Goal: Complete Application Form: Complete application form

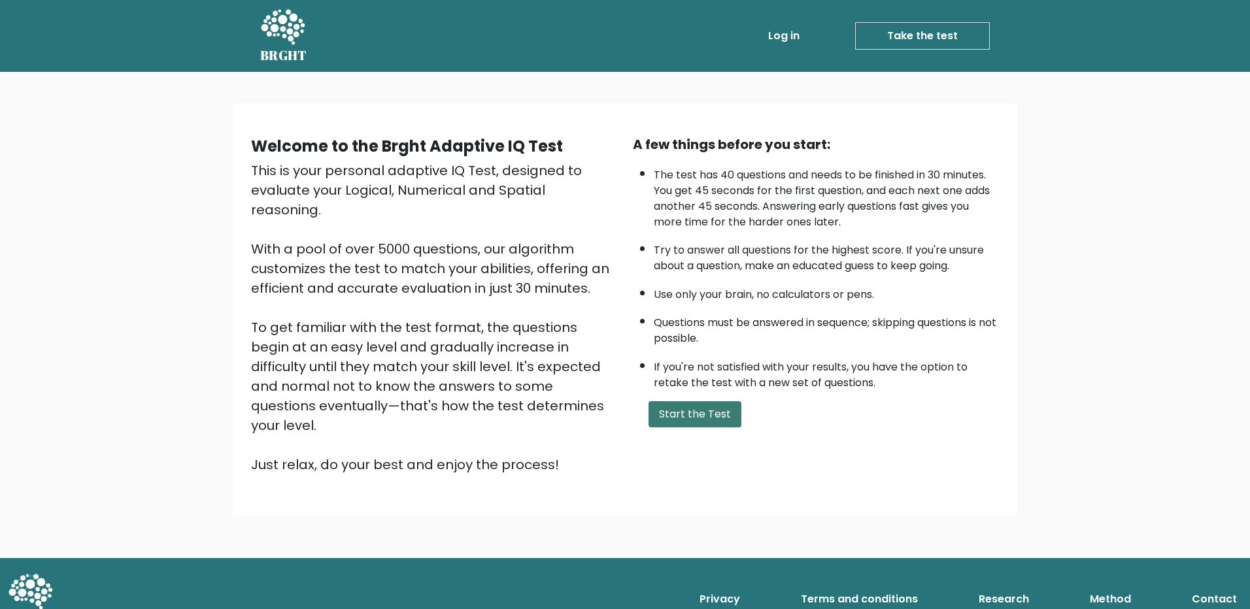
click at [715, 407] on button "Start the Test" at bounding box center [694, 414] width 93 height 26
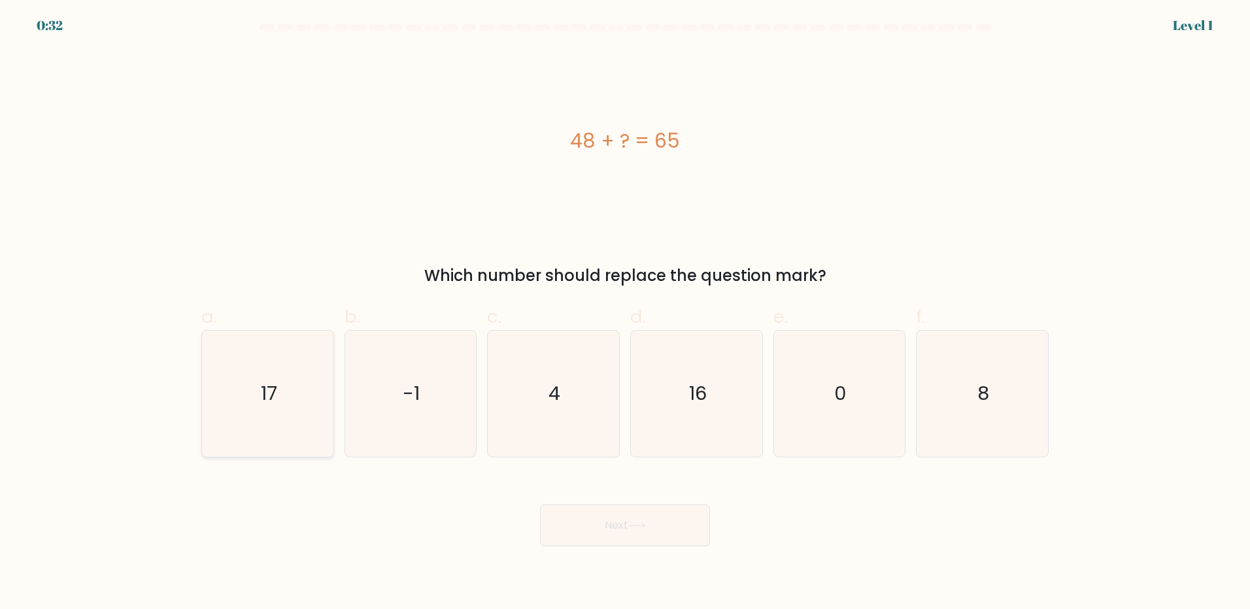
click at [292, 401] on icon "17" at bounding box center [268, 394] width 126 height 126
click at [625, 313] on input "a. 17" at bounding box center [625, 309] width 1 height 8
radio input "true"
click at [638, 527] on icon at bounding box center [637, 525] width 18 height 7
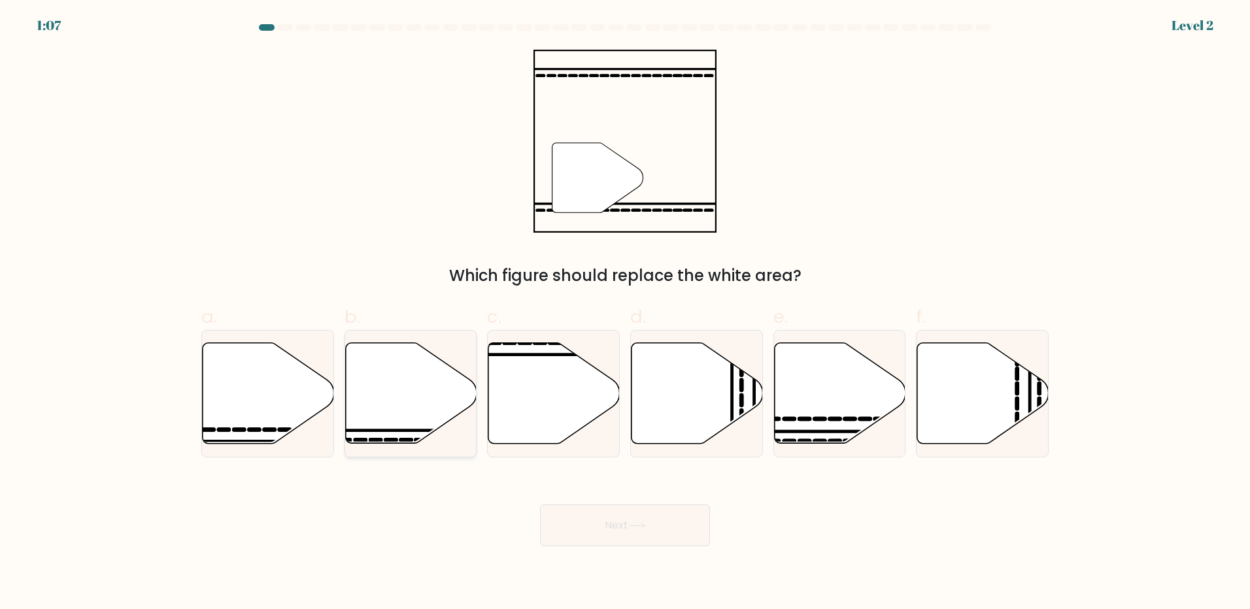
click at [424, 381] on icon at bounding box center [410, 393] width 131 height 101
click at [625, 313] on input "b." at bounding box center [625, 309] width 1 height 8
radio input "true"
click at [646, 534] on button "Next" at bounding box center [625, 526] width 170 height 42
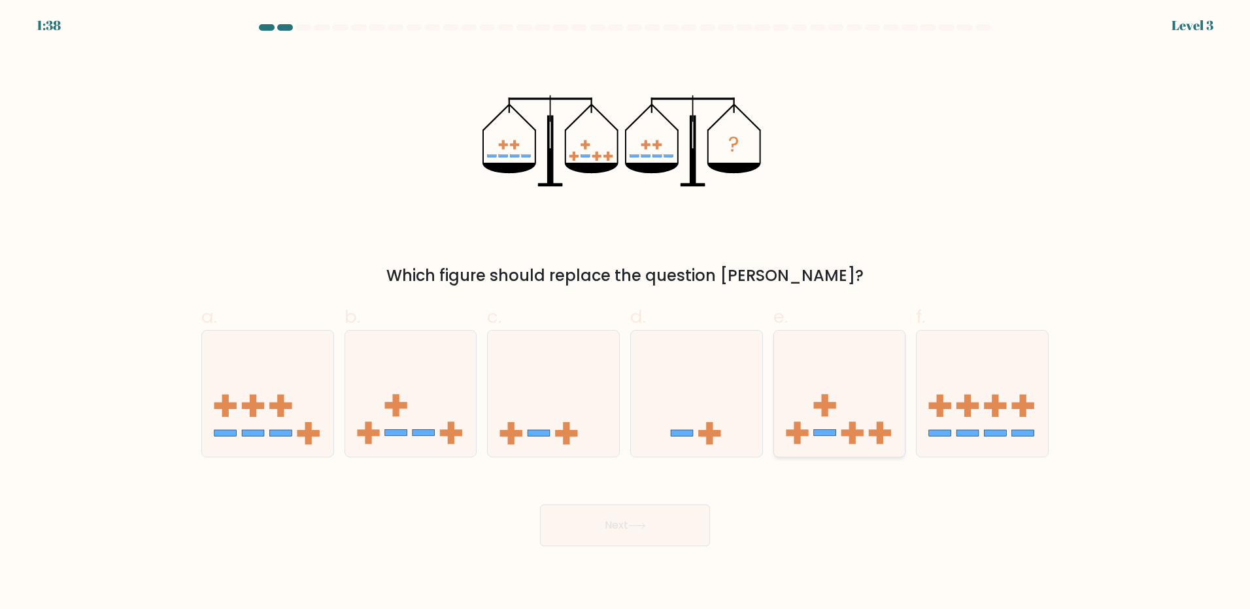
click at [841, 369] on icon at bounding box center [839, 393] width 131 height 109
click at [626, 313] on input "e." at bounding box center [625, 309] width 1 height 8
radio input "true"
click at [702, 537] on button "Next" at bounding box center [625, 526] width 170 height 42
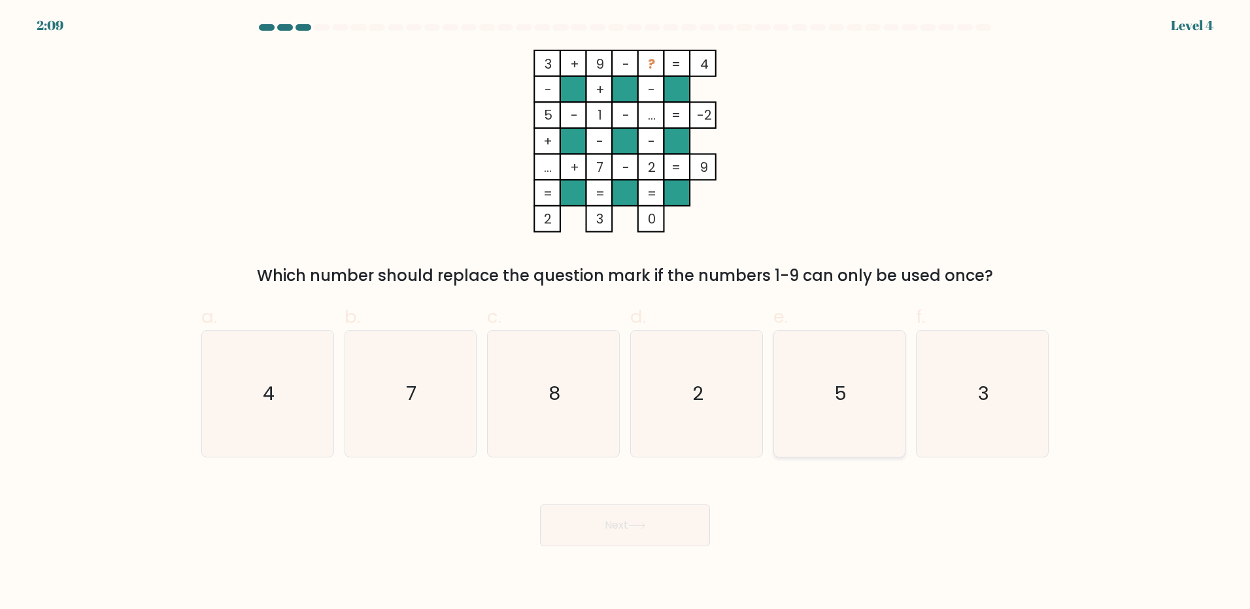
click at [861, 391] on icon "5" at bounding box center [839, 394] width 126 height 126
click at [626, 313] on input "e. 5" at bounding box center [625, 309] width 1 height 8
radio input "true"
click at [633, 516] on button "Next" at bounding box center [625, 526] width 170 height 42
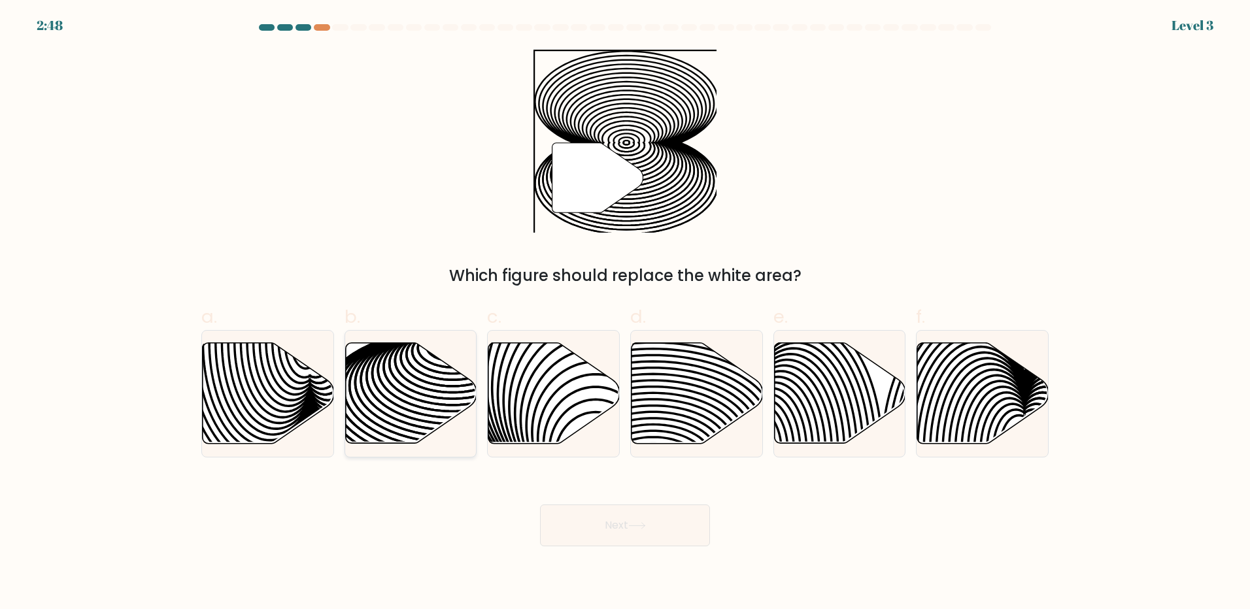
click at [380, 393] on icon at bounding box center [452, 408] width 265 height 132
click at [625, 313] on input "b." at bounding box center [625, 309] width 1 height 8
radio input "true"
click at [610, 522] on button "Next" at bounding box center [625, 526] width 170 height 42
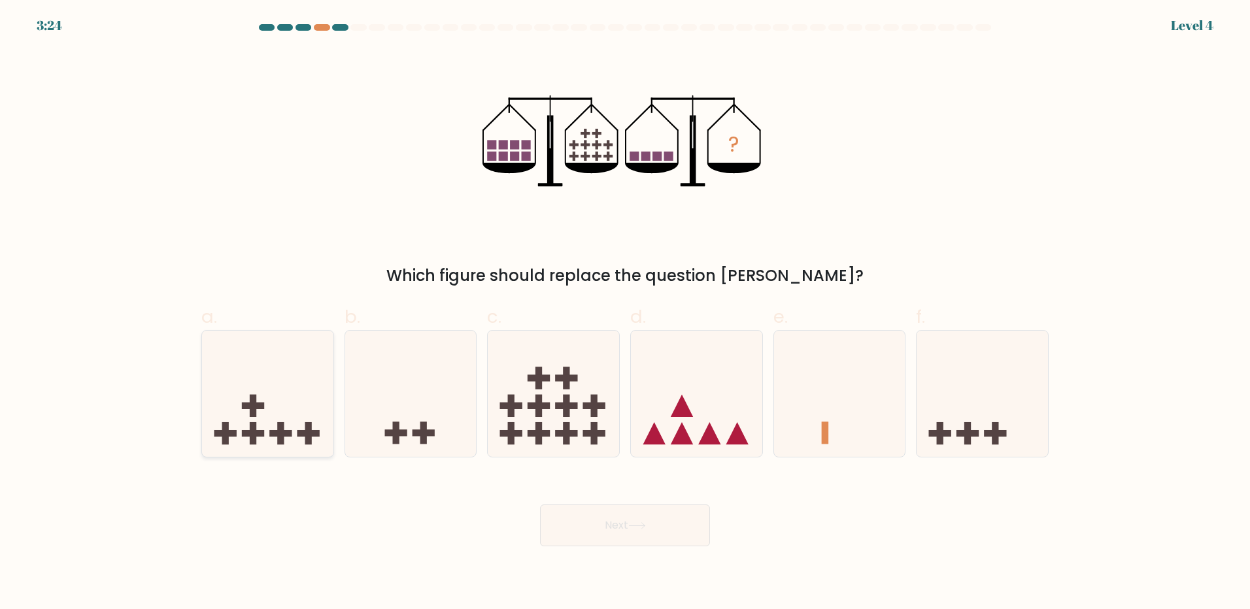
click at [322, 392] on icon at bounding box center [267, 393] width 131 height 109
click at [625, 313] on input "a." at bounding box center [625, 309] width 1 height 8
radio input "true"
click at [588, 512] on button "Next" at bounding box center [625, 526] width 170 height 42
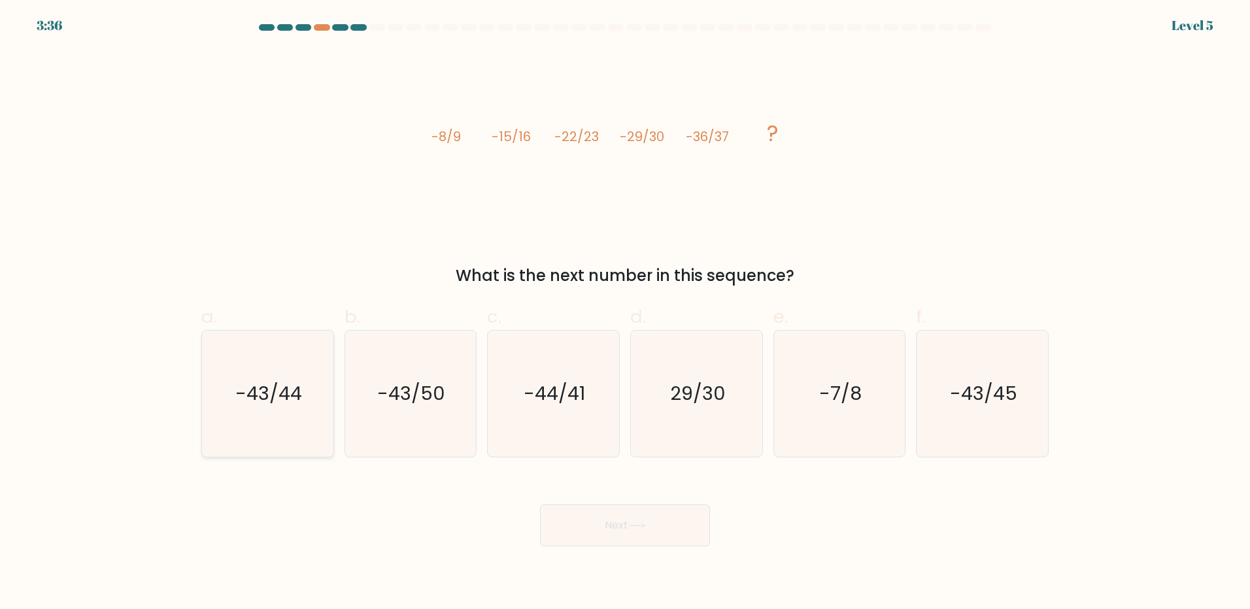
click at [304, 401] on icon "-43/44" at bounding box center [268, 394] width 126 height 126
click at [625, 313] on input "a. -43/44" at bounding box center [625, 309] width 1 height 8
radio input "true"
click at [682, 520] on button "Next" at bounding box center [625, 526] width 170 height 42
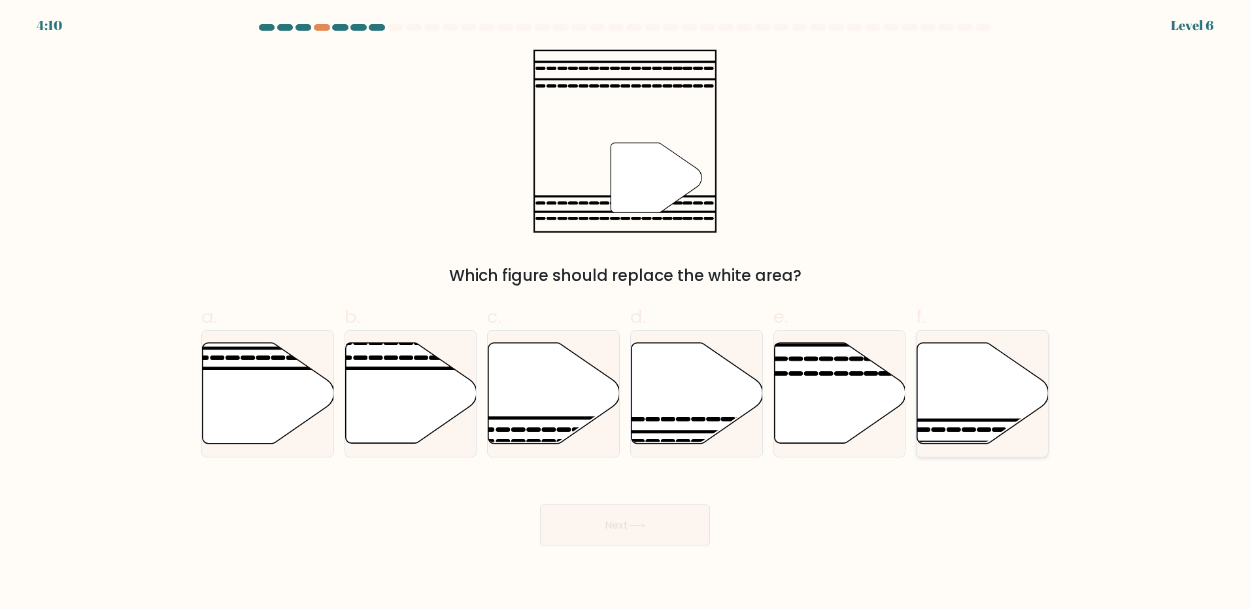
click at [939, 395] on icon at bounding box center [982, 393] width 131 height 101
click at [626, 313] on input "f." at bounding box center [625, 309] width 1 height 8
radio input "true"
click at [656, 520] on button "Next" at bounding box center [625, 526] width 170 height 42
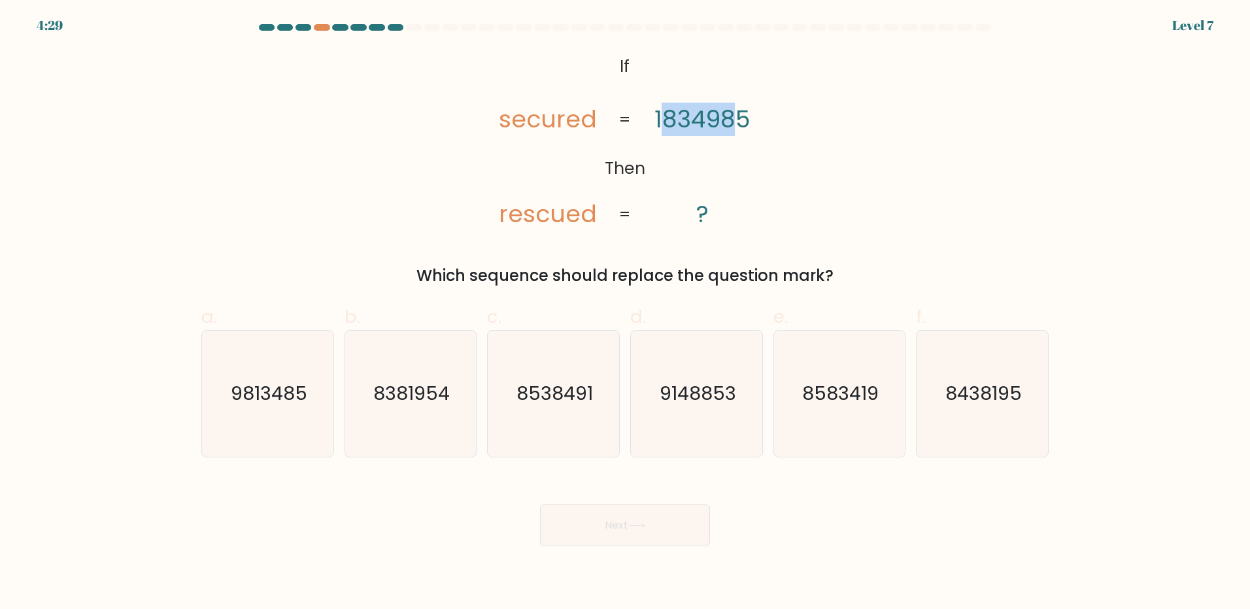
drag, startPoint x: 704, startPoint y: 118, endPoint x: 732, endPoint y: 117, distance: 28.1
click at [732, 117] on tspan "1834985" at bounding box center [702, 119] width 96 height 33
drag, startPoint x: 732, startPoint y: 117, endPoint x: 670, endPoint y: 117, distance: 62.1
click at [670, 117] on tspan "1834985" at bounding box center [702, 119] width 96 height 33
click at [264, 418] on icon "9813485" at bounding box center [268, 394] width 126 height 126
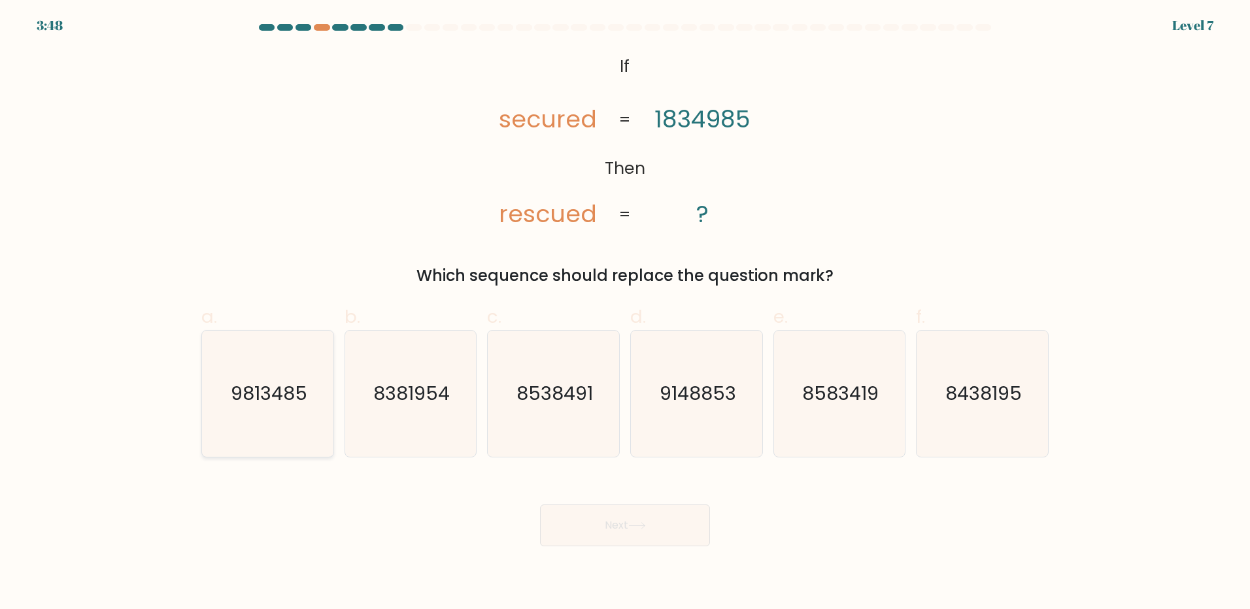
click at [625, 313] on input "a. 9813485" at bounding box center [625, 309] width 1 height 8
radio input "true"
click at [640, 524] on icon at bounding box center [637, 525] width 18 height 7
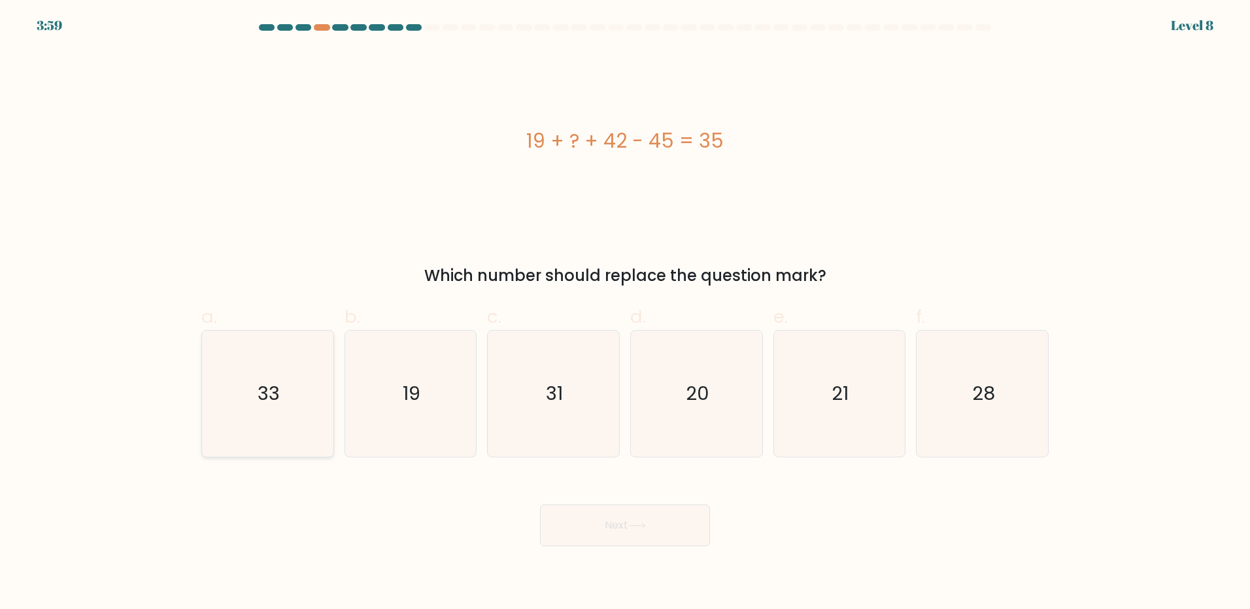
click at [275, 401] on text "33" at bounding box center [269, 393] width 22 height 26
click at [625, 313] on input "a. 33" at bounding box center [625, 309] width 1 height 8
radio input "true"
click at [561, 513] on button "Next" at bounding box center [625, 526] width 170 height 42
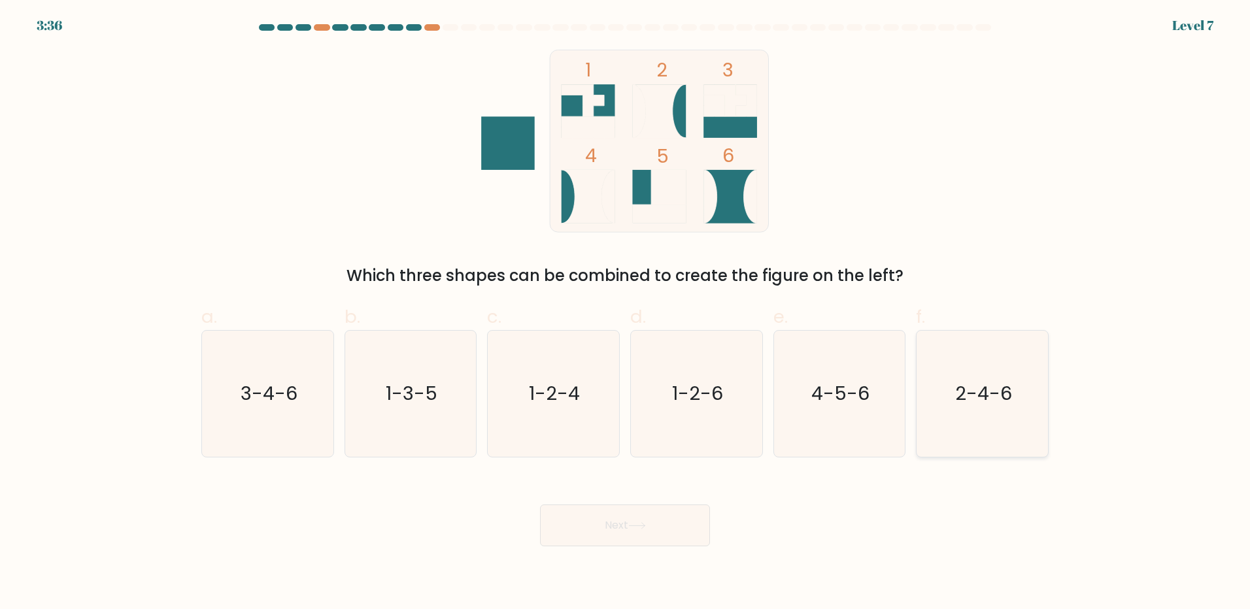
click at [1012, 404] on icon "2-4-6" at bounding box center [982, 394] width 126 height 126
click at [626, 313] on input "f. 2-4-6" at bounding box center [625, 309] width 1 height 8
radio input "true"
click at [615, 537] on button "Next" at bounding box center [625, 526] width 170 height 42
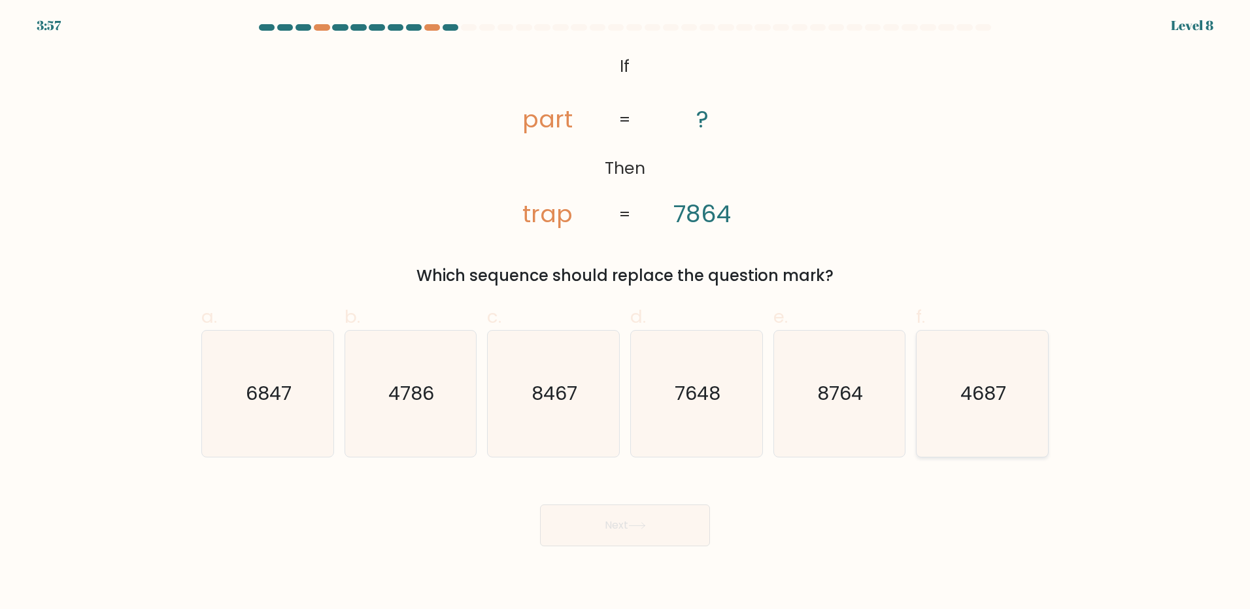
click at [961, 356] on icon "4687" at bounding box center [982, 394] width 126 height 126
click at [626, 313] on input "f. 4687" at bounding box center [625, 309] width 1 height 8
radio input "true"
click at [644, 518] on button "Next" at bounding box center [625, 526] width 170 height 42
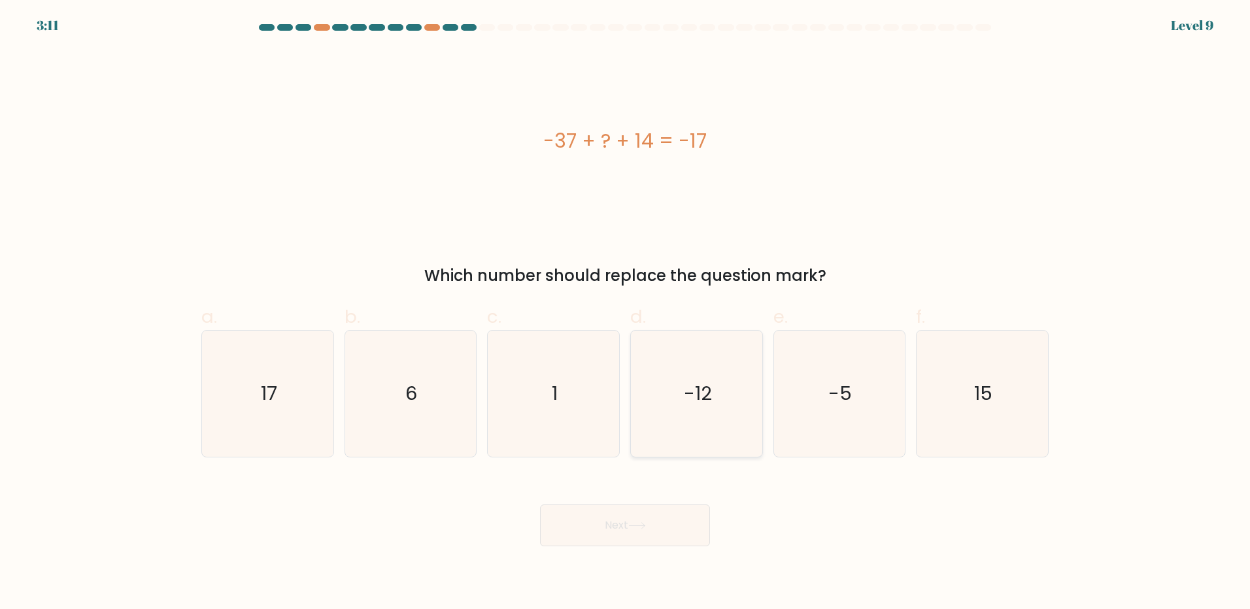
click at [695, 367] on icon "-12" at bounding box center [696, 394] width 126 height 126
click at [639, 519] on button "Next" at bounding box center [625, 526] width 170 height 42
click at [726, 412] on icon "-12" at bounding box center [696, 394] width 126 height 126
click at [626, 313] on input "d. -12" at bounding box center [625, 309] width 1 height 8
radio input "true"
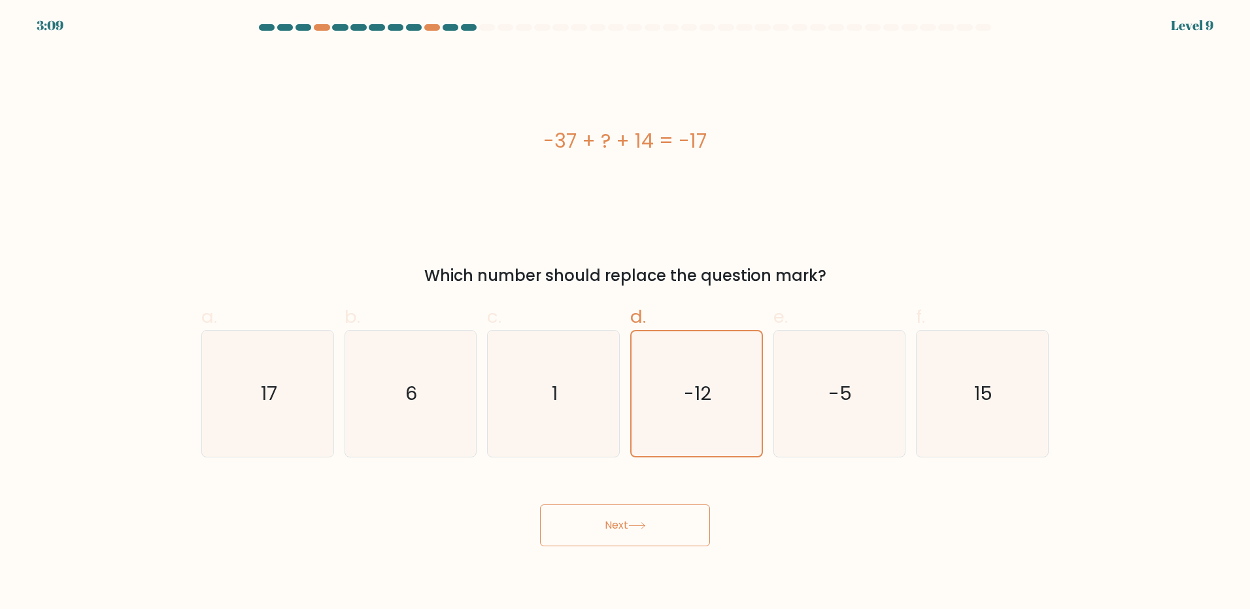
click at [647, 512] on button "Next" at bounding box center [625, 526] width 170 height 42
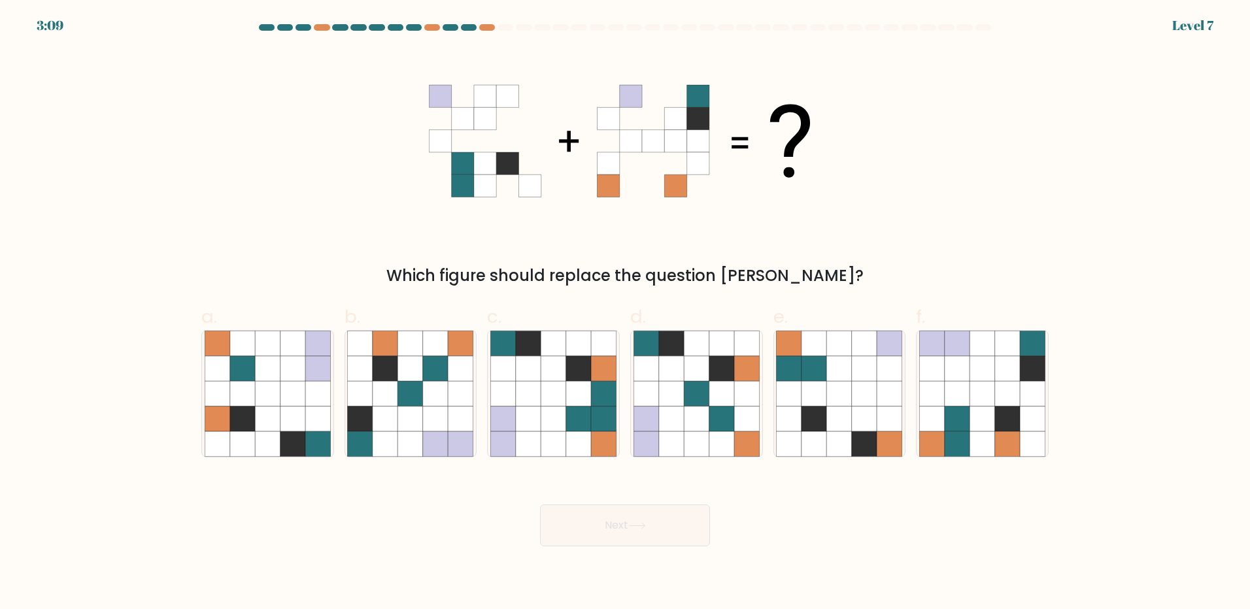
click at [651, 516] on button "Next" at bounding box center [625, 526] width 170 height 42
click at [872, 213] on div "Which figure should replace the question mark?" at bounding box center [624, 169] width 863 height 238
click at [1001, 422] on icon at bounding box center [1007, 419] width 25 height 25
click at [626, 313] on input "f." at bounding box center [625, 309] width 1 height 8
radio input "true"
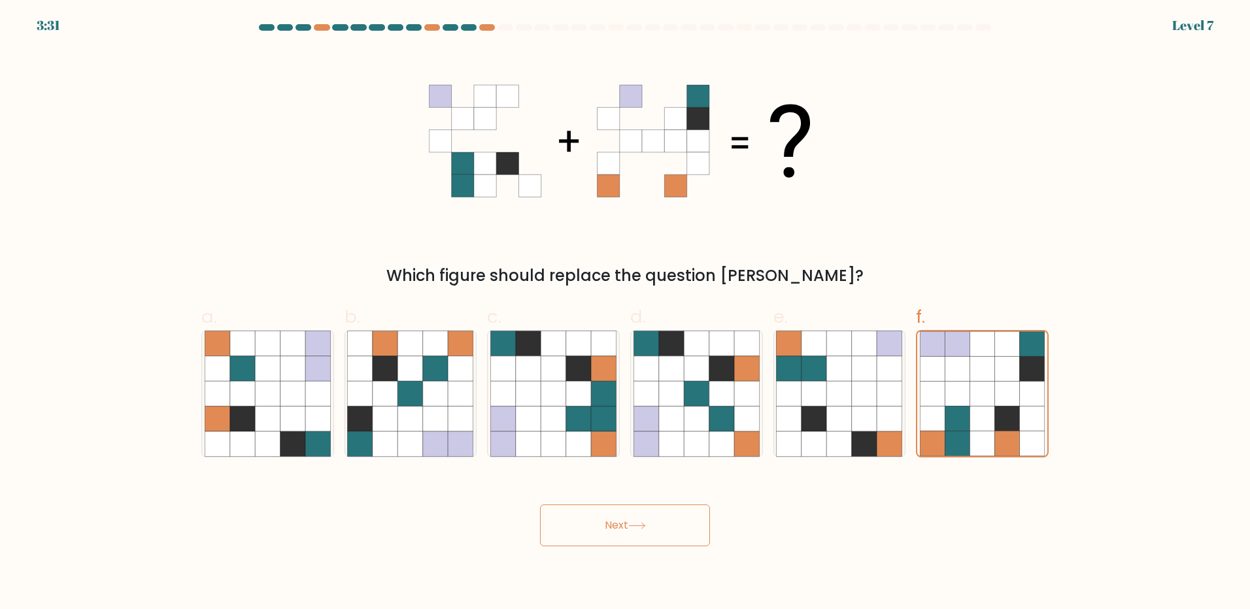
click at [656, 518] on button "Next" at bounding box center [625, 526] width 170 height 42
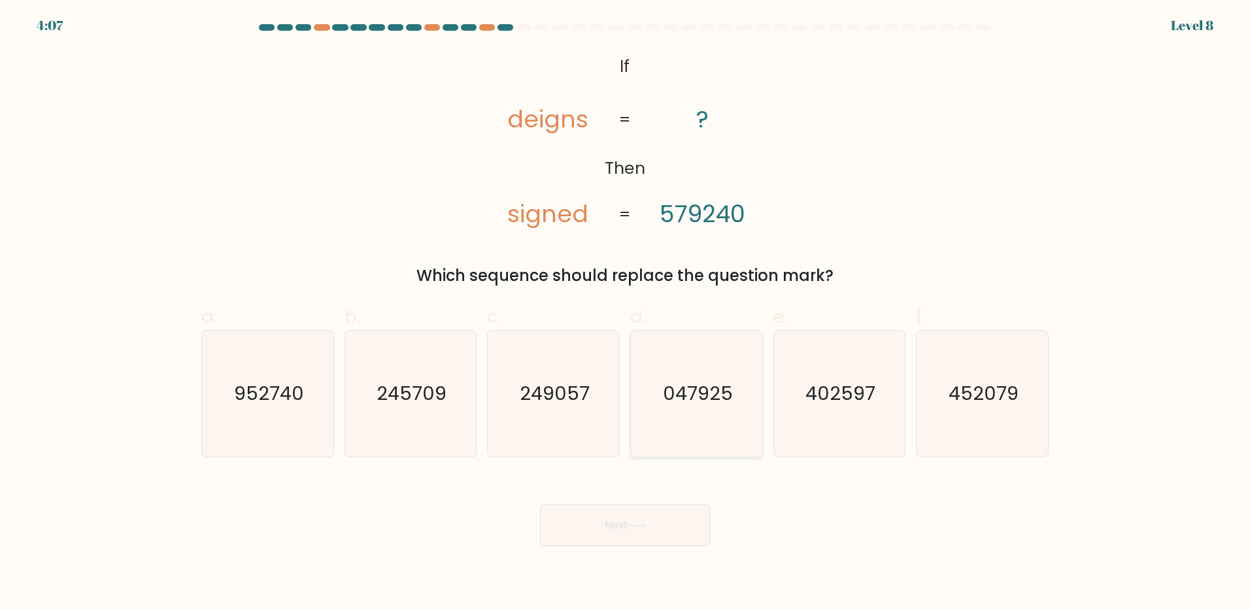
click at [681, 423] on icon "047925" at bounding box center [696, 394] width 126 height 126
click at [626, 313] on input "d. 047925" at bounding box center [625, 309] width 1 height 8
radio input "true"
click at [639, 520] on button "Next" at bounding box center [625, 526] width 170 height 42
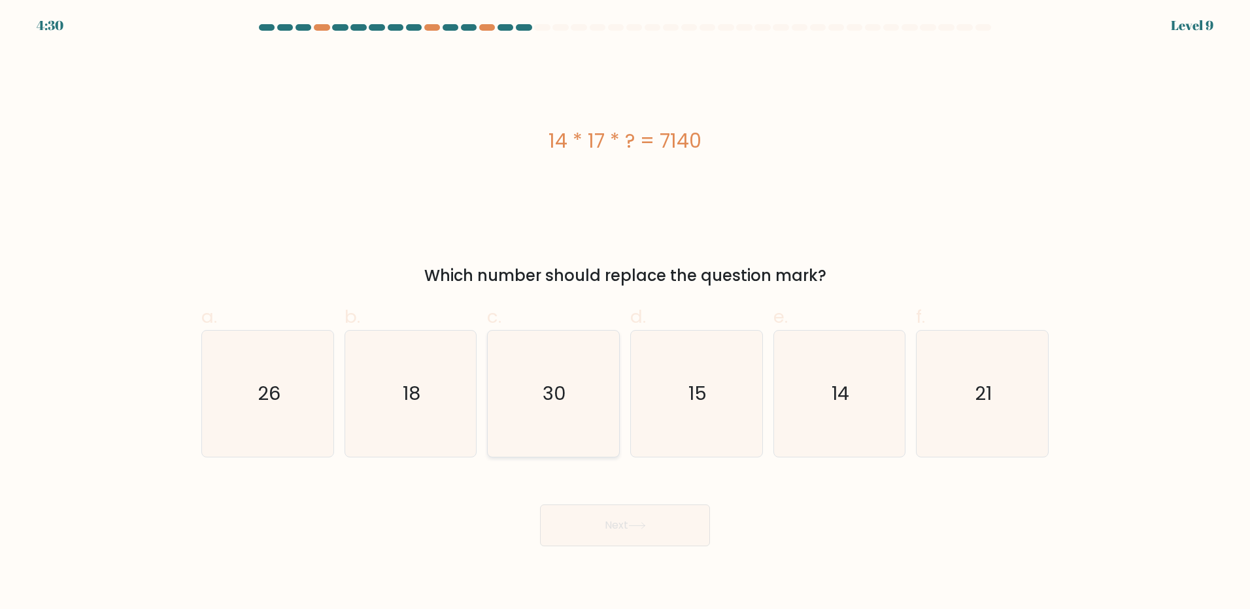
click at [562, 390] on text "30" at bounding box center [555, 393] width 24 height 26
click at [625, 313] on input "c. 30" at bounding box center [625, 309] width 1 height 8
radio input "true"
click at [592, 493] on div "Next" at bounding box center [624, 509] width 863 height 73
click at [596, 512] on button "Next" at bounding box center [625, 526] width 170 height 42
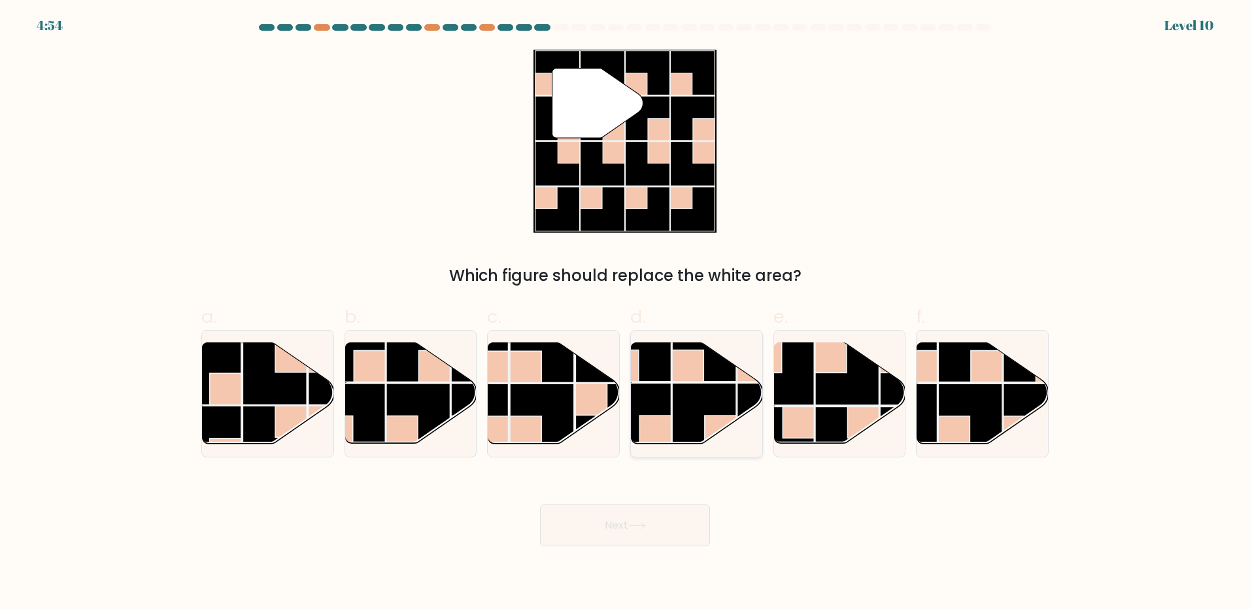
click at [713, 420] on rect at bounding box center [720, 431] width 31 height 31
click at [626, 313] on input "d." at bounding box center [625, 309] width 1 height 8
radio input "true"
click at [677, 520] on button "Next" at bounding box center [625, 526] width 170 height 42
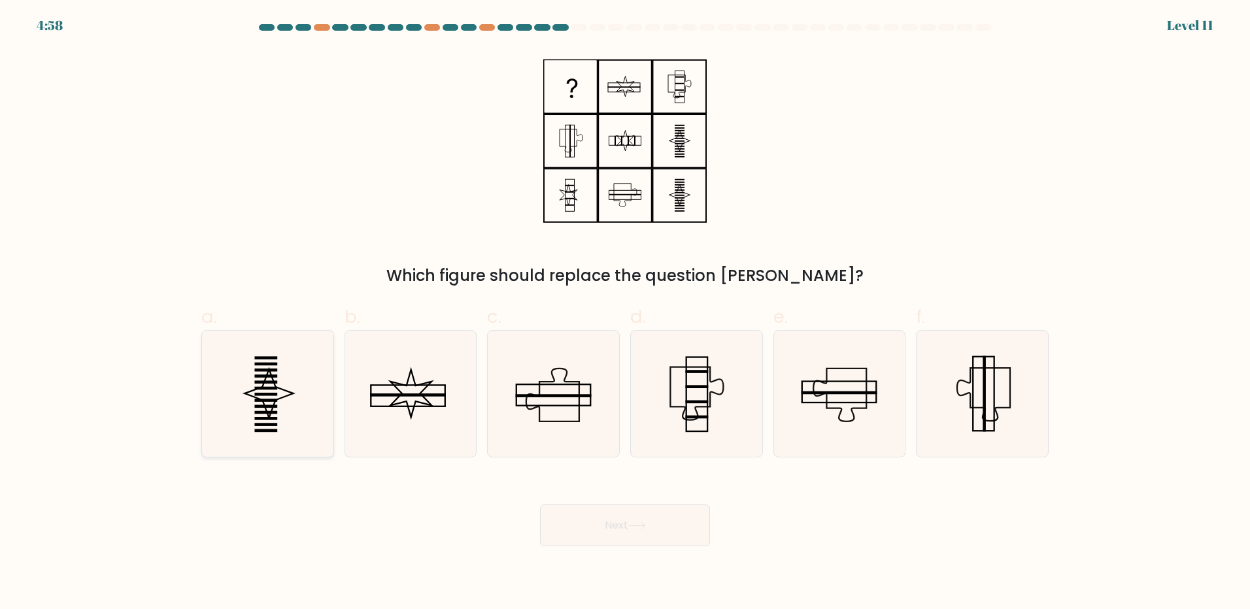
click at [254, 382] on icon at bounding box center [268, 394] width 126 height 126
click at [625, 313] on input "a." at bounding box center [625, 309] width 1 height 8
radio input "true"
click at [679, 523] on button "Next" at bounding box center [625, 526] width 170 height 42
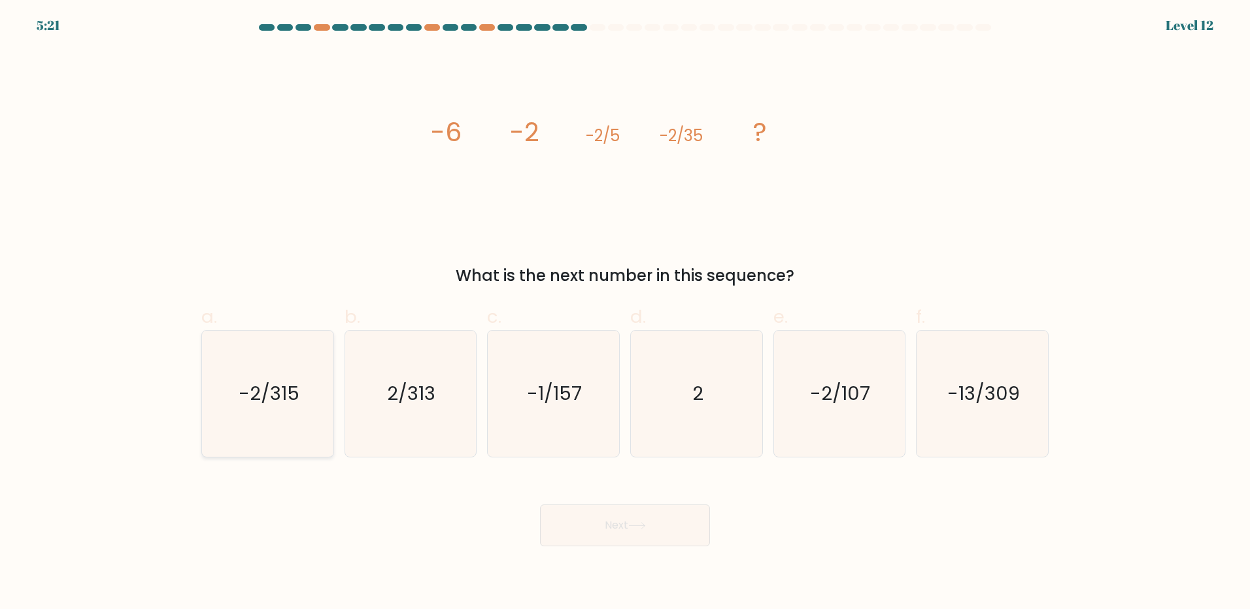
click at [256, 370] on icon "-2/315" at bounding box center [268, 394] width 126 height 126
click at [625, 313] on input "a. -2/315" at bounding box center [625, 309] width 1 height 8
radio input "true"
click at [596, 511] on button "Next" at bounding box center [625, 526] width 170 height 42
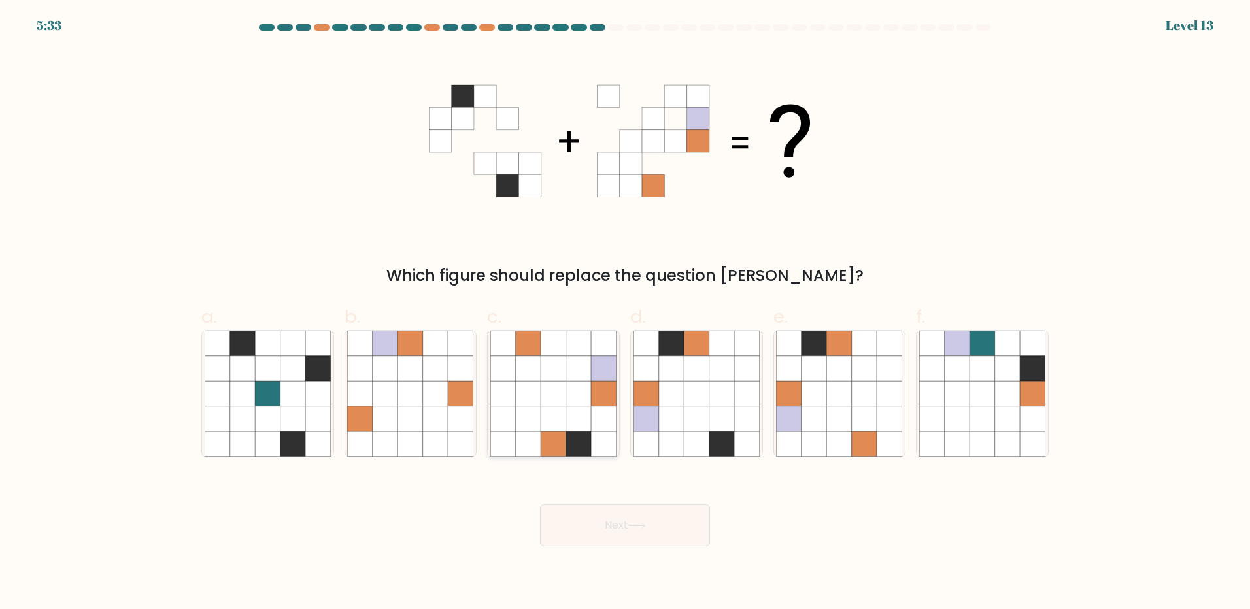
click at [571, 393] on icon at bounding box center [578, 393] width 25 height 25
click at [625, 313] on input "c." at bounding box center [625, 309] width 1 height 8
radio input "true"
click at [598, 530] on button "Next" at bounding box center [625, 526] width 170 height 42
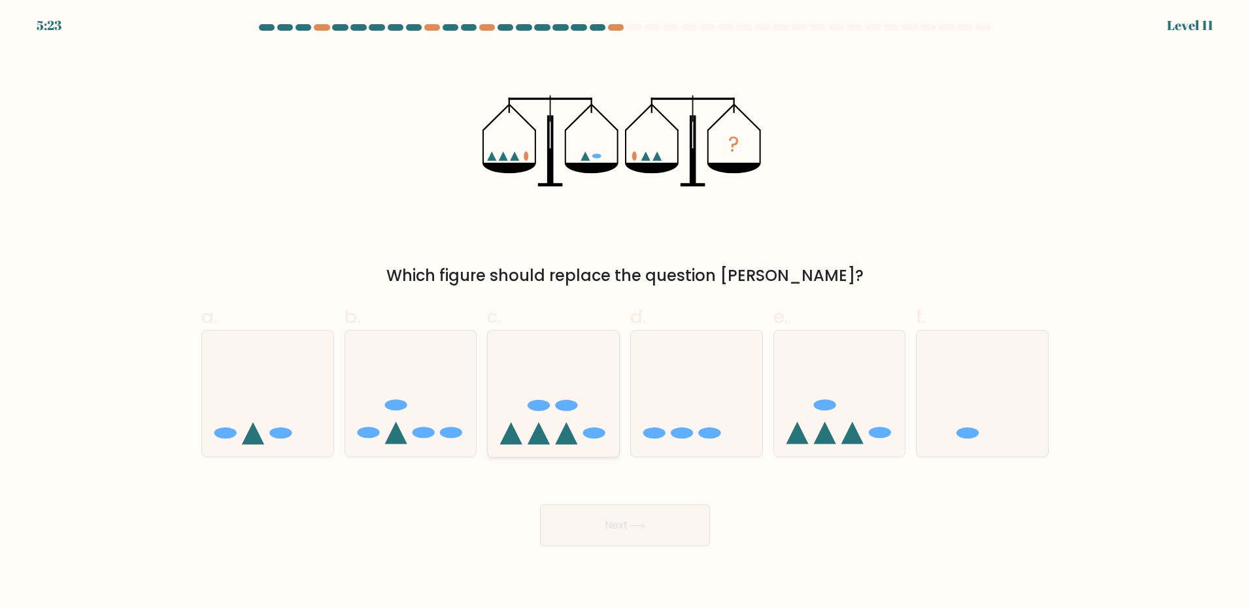
click at [528, 420] on icon at bounding box center [553, 393] width 131 height 109
click at [625, 313] on input "c." at bounding box center [625, 309] width 1 height 8
radio input "true"
click at [431, 400] on icon at bounding box center [410, 393] width 131 height 109
click at [625, 313] on input "b." at bounding box center [625, 309] width 1 height 8
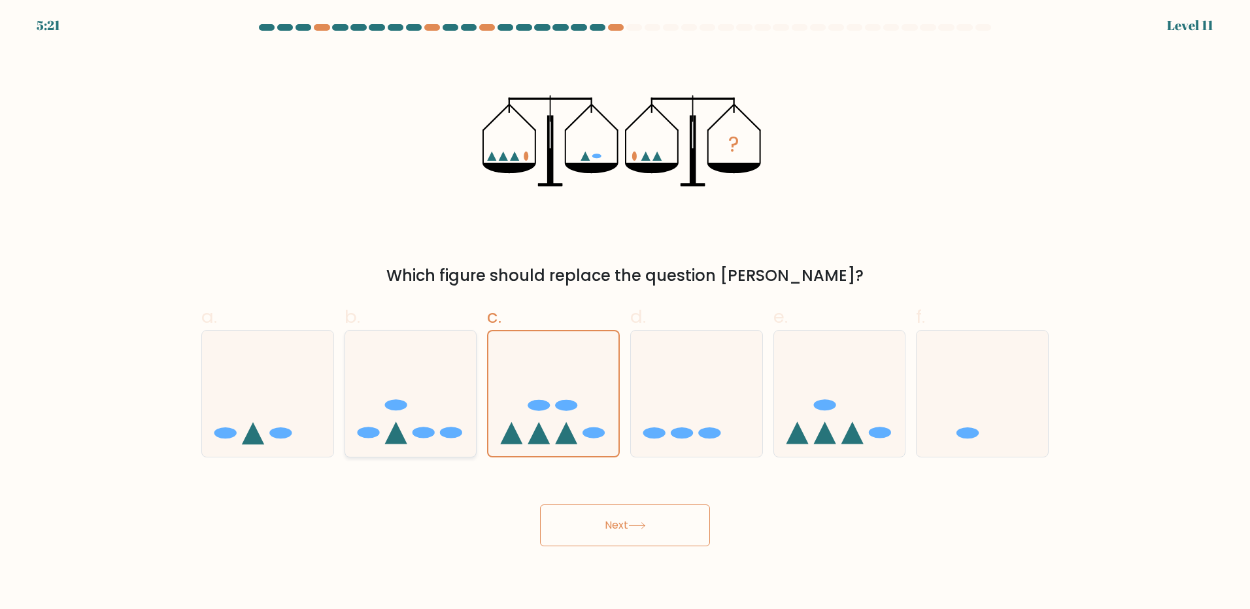
radio input "true"
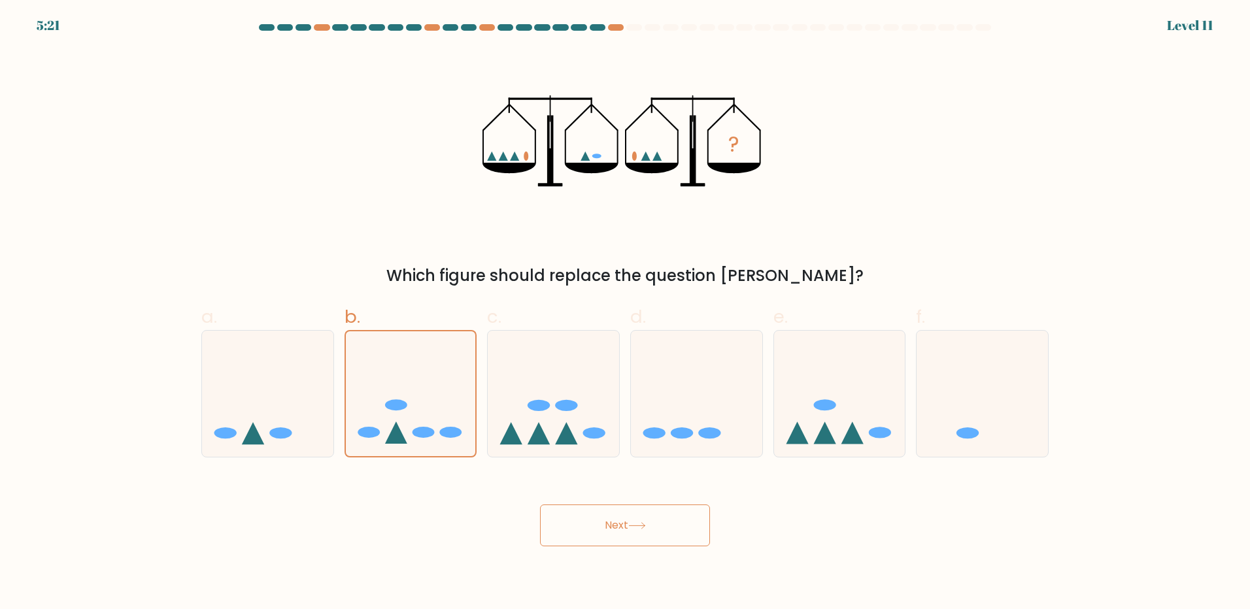
click at [626, 523] on button "Next" at bounding box center [625, 526] width 170 height 42
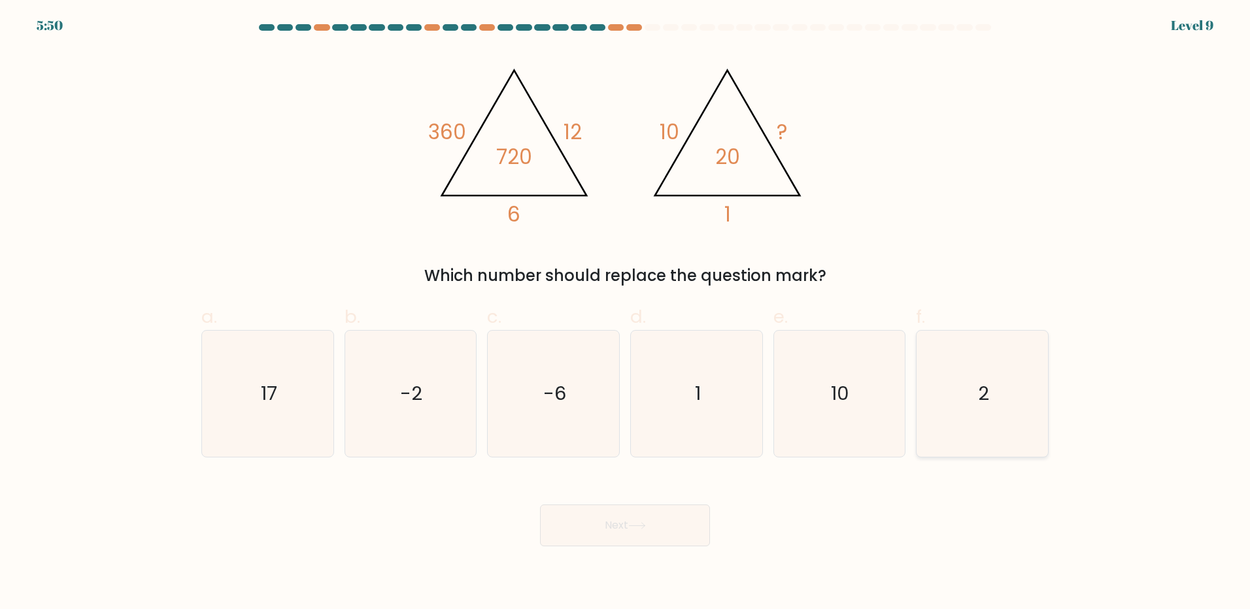
click at [1026, 412] on icon "2" at bounding box center [982, 394] width 126 height 126
click at [626, 313] on input "f. 2" at bounding box center [625, 309] width 1 height 8
radio input "true"
click at [591, 517] on button "Next" at bounding box center [625, 526] width 170 height 42
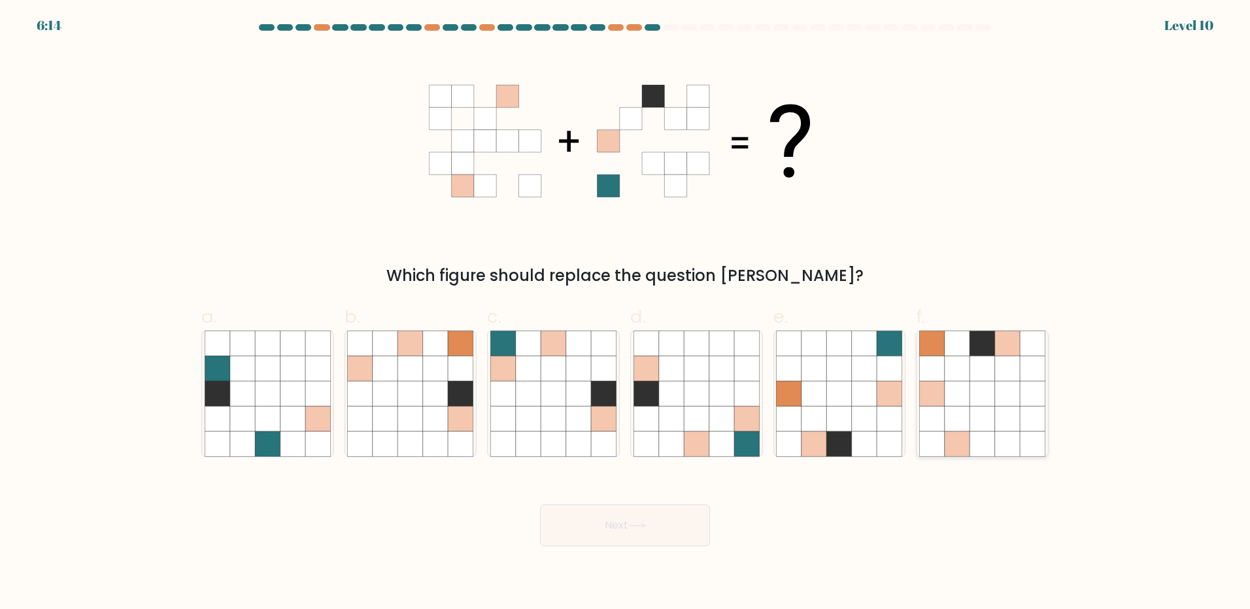
click at [975, 351] on icon at bounding box center [981, 343] width 25 height 25
click at [626, 313] on input "f." at bounding box center [625, 309] width 1 height 8
radio input "true"
click at [693, 534] on button "Next" at bounding box center [625, 526] width 170 height 42
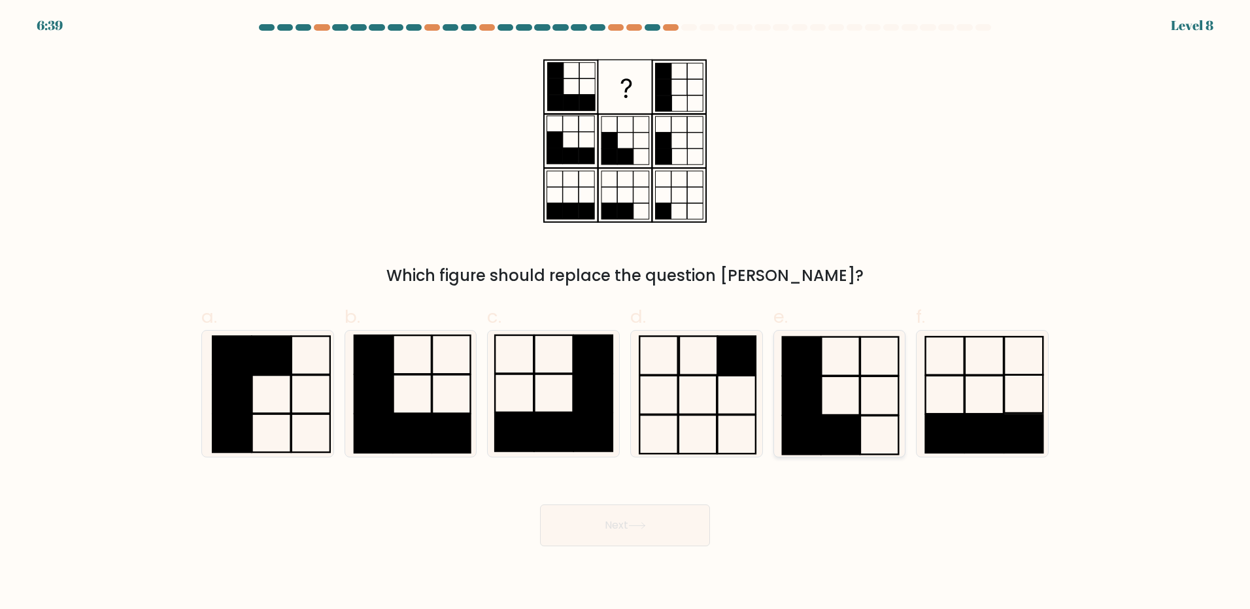
click at [809, 397] on rect at bounding box center [801, 395] width 38 height 39
click at [626, 313] on input "e." at bounding box center [625, 309] width 1 height 8
radio input "true"
click at [663, 526] on button "Next" at bounding box center [625, 526] width 170 height 42
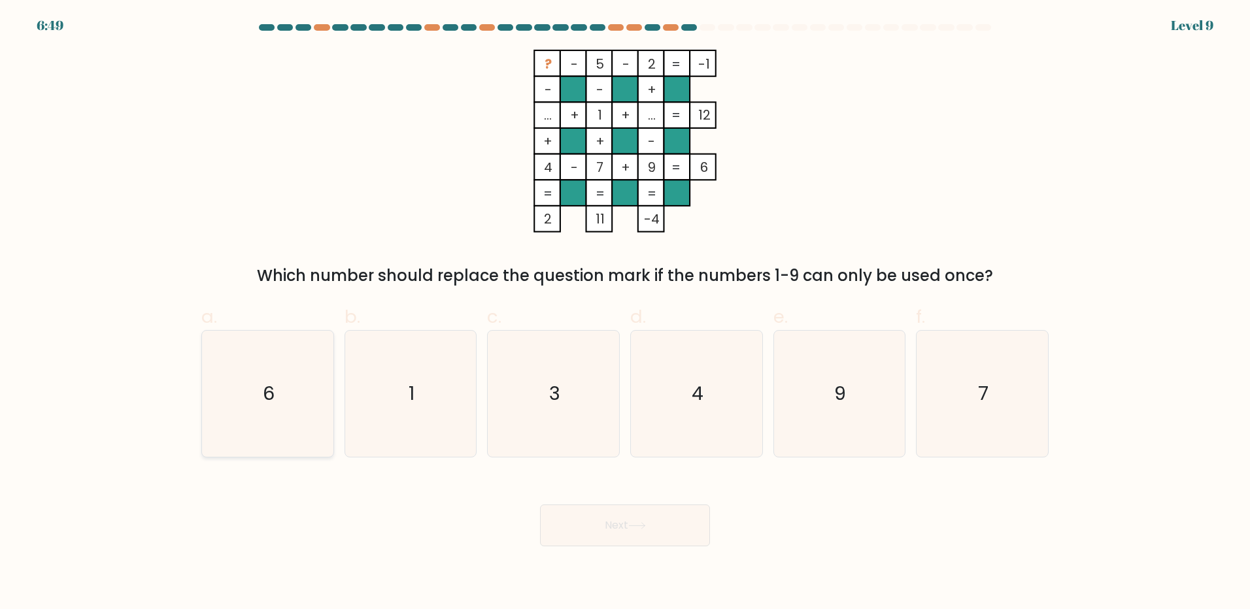
click at [241, 388] on icon "6" at bounding box center [268, 394] width 126 height 126
click at [625, 313] on input "a. 6" at bounding box center [625, 309] width 1 height 8
radio input "true"
click at [560, 524] on button "Next" at bounding box center [625, 526] width 170 height 42
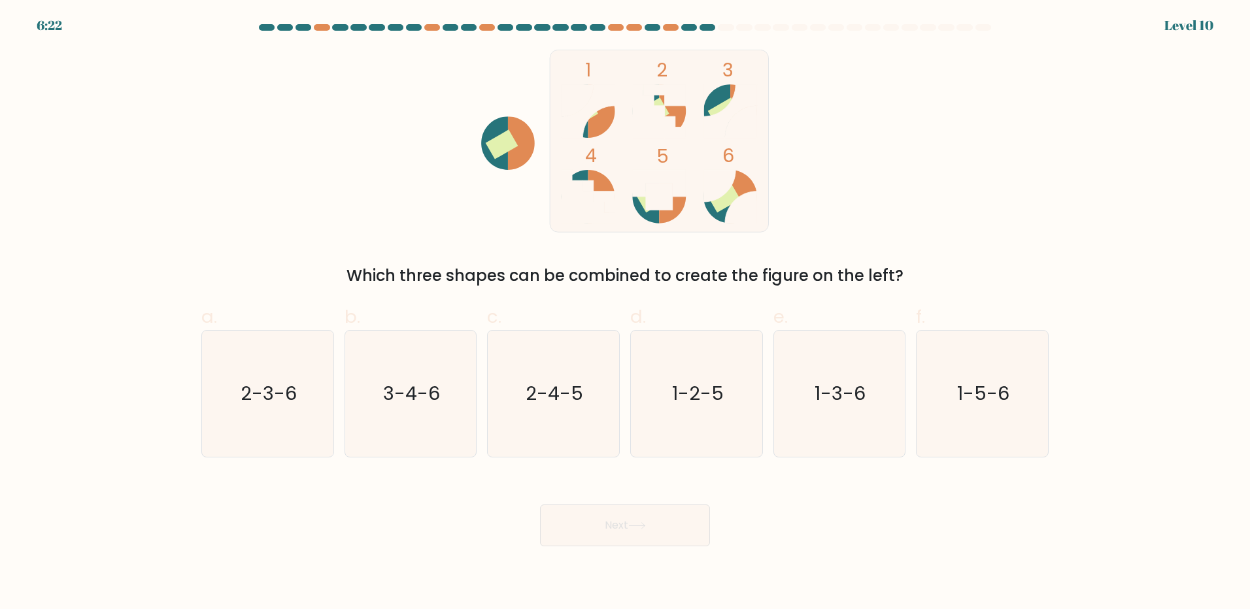
drag, startPoint x: 710, startPoint y: 84, endPoint x: 726, endPoint y: 125, distance: 43.8
click at [714, 93] on icon "1 2 3 4 5 6" at bounding box center [625, 141] width 352 height 183
drag, startPoint x: 737, startPoint y: 196, endPoint x: 744, endPoint y: 181, distance: 16.7
click at [739, 195] on g at bounding box center [730, 197] width 54 height 54
click at [849, 394] on text "1-3-6" at bounding box center [840, 393] width 51 height 26
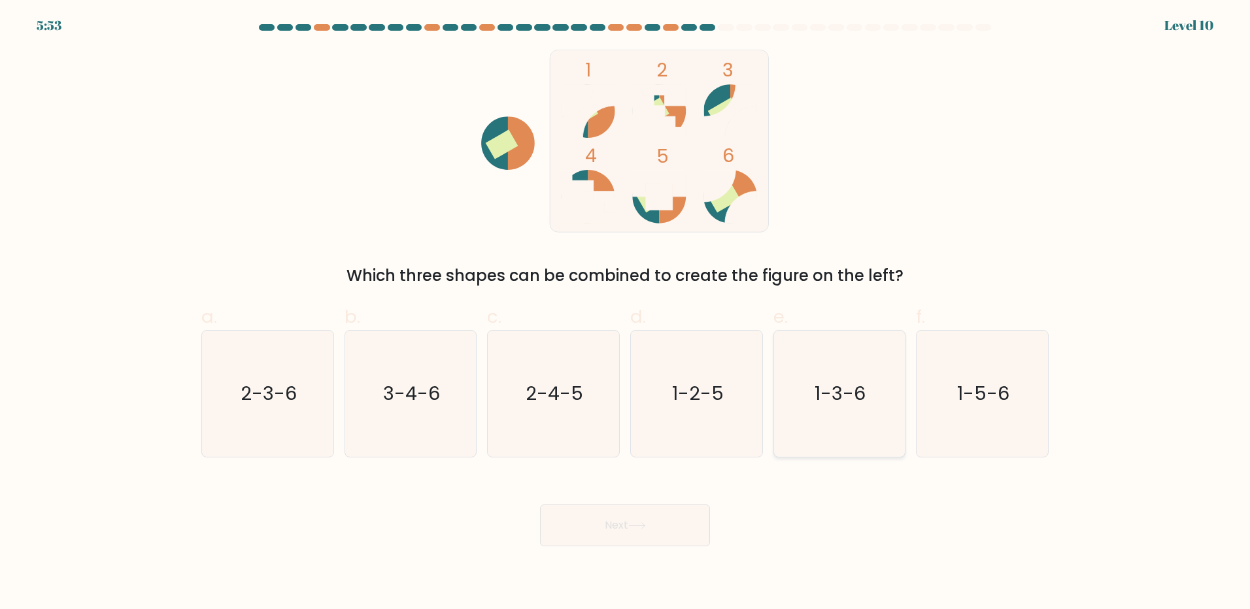
click at [626, 313] on input "e. 1-3-6" at bounding box center [625, 309] width 1 height 8
radio input "true"
click at [671, 531] on button "Next" at bounding box center [625, 526] width 170 height 42
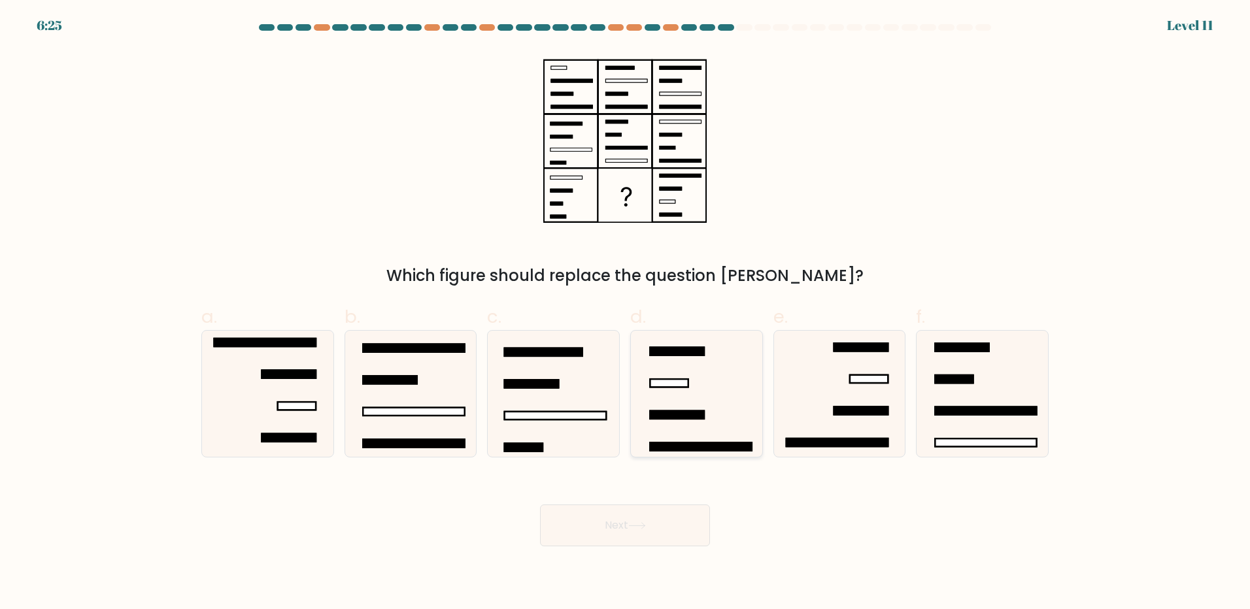
click at [701, 383] on icon at bounding box center [696, 394] width 126 height 126
click at [626, 313] on input "d." at bounding box center [625, 309] width 1 height 8
radio input "true"
click at [652, 521] on button "Next" at bounding box center [625, 526] width 170 height 42
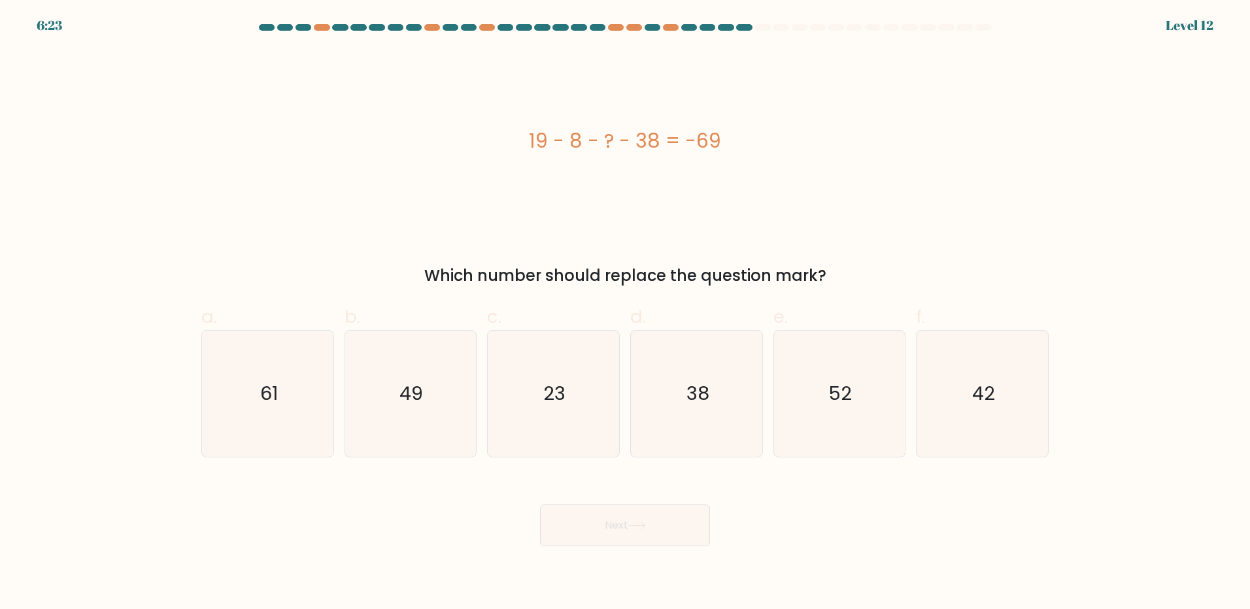
drag, startPoint x: 578, startPoint y: 378, endPoint x: 591, endPoint y: 529, distance: 151.6
click at [578, 380] on icon "23" at bounding box center [553, 394] width 126 height 126
click at [625, 313] on input "c. 23" at bounding box center [625, 309] width 1 height 8
radio input "true"
click at [620, 535] on button "Next" at bounding box center [625, 526] width 170 height 42
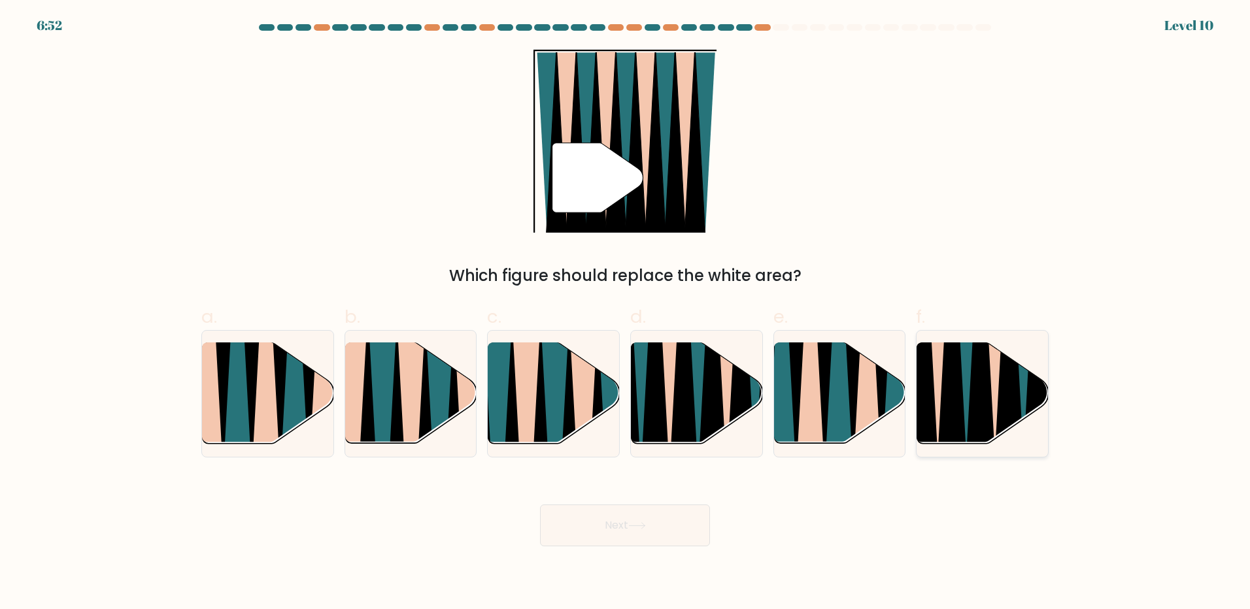
click at [999, 383] on icon at bounding box center [995, 342] width 29 height 262
click at [626, 313] on input "f." at bounding box center [625, 309] width 1 height 8
radio input "true"
click at [614, 523] on button "Next" at bounding box center [625, 526] width 170 height 42
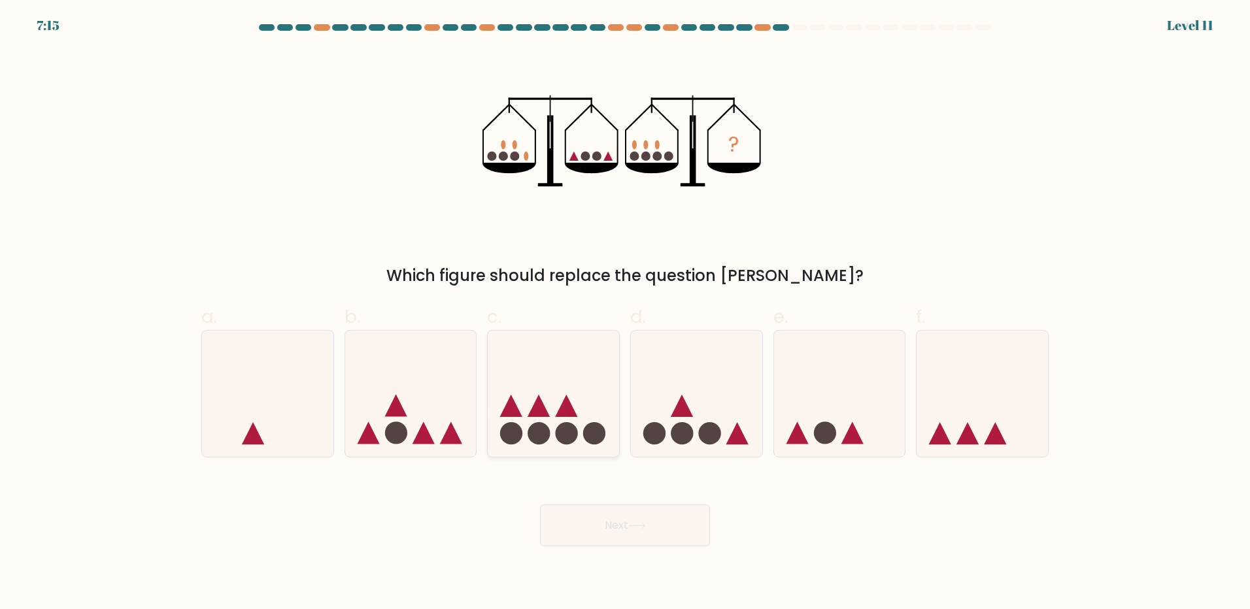
click at [604, 417] on icon at bounding box center [553, 393] width 131 height 109
click at [625, 313] on input "c." at bounding box center [625, 309] width 1 height 8
radio input "true"
click at [435, 401] on icon at bounding box center [410, 393] width 131 height 109
click at [625, 313] on input "b." at bounding box center [625, 309] width 1 height 8
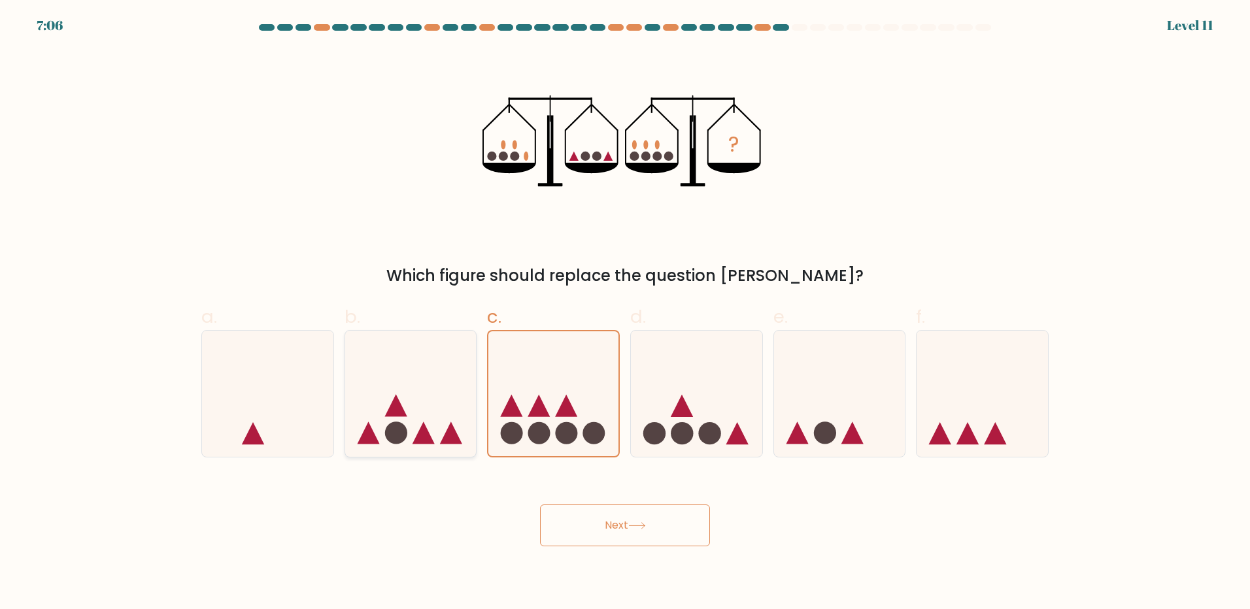
radio input "true"
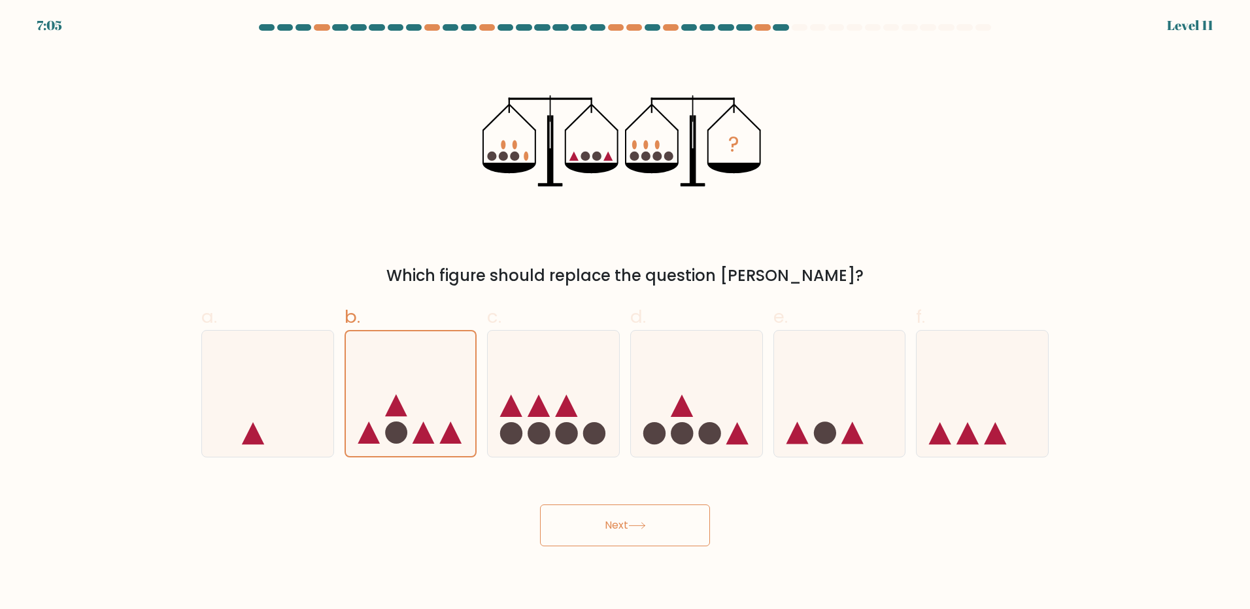
click at [644, 529] on icon at bounding box center [637, 525] width 18 height 7
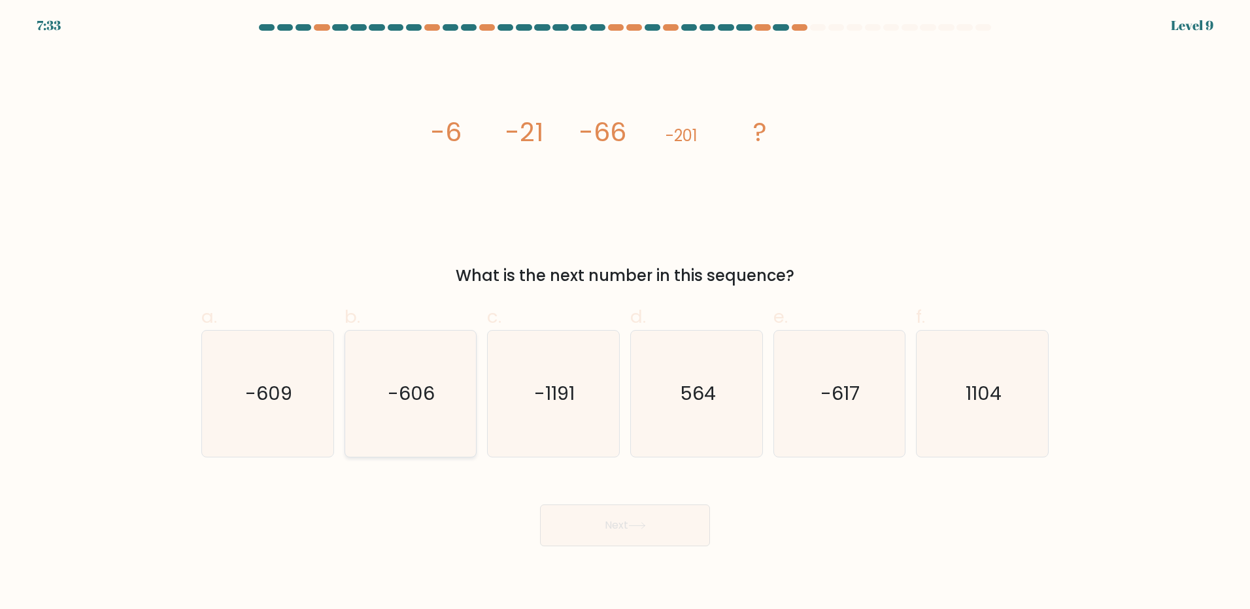
click at [399, 397] on text "-606" at bounding box center [411, 393] width 47 height 26
click at [625, 313] on input "b. -606" at bounding box center [625, 309] width 1 height 8
radio input "true"
click at [622, 529] on button "Next" at bounding box center [625, 526] width 170 height 42
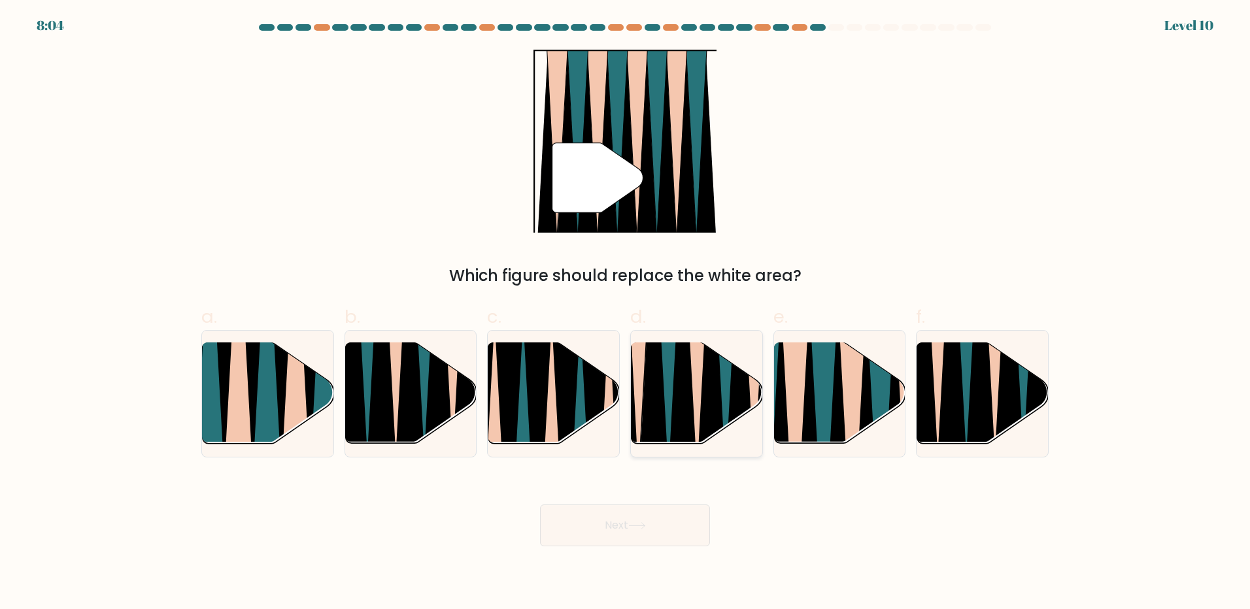
click at [707, 397] on icon at bounding box center [710, 341] width 29 height 262
click at [626, 313] on input "d." at bounding box center [625, 309] width 1 height 8
radio input "true"
click at [648, 534] on button "Next" at bounding box center [625, 526] width 170 height 42
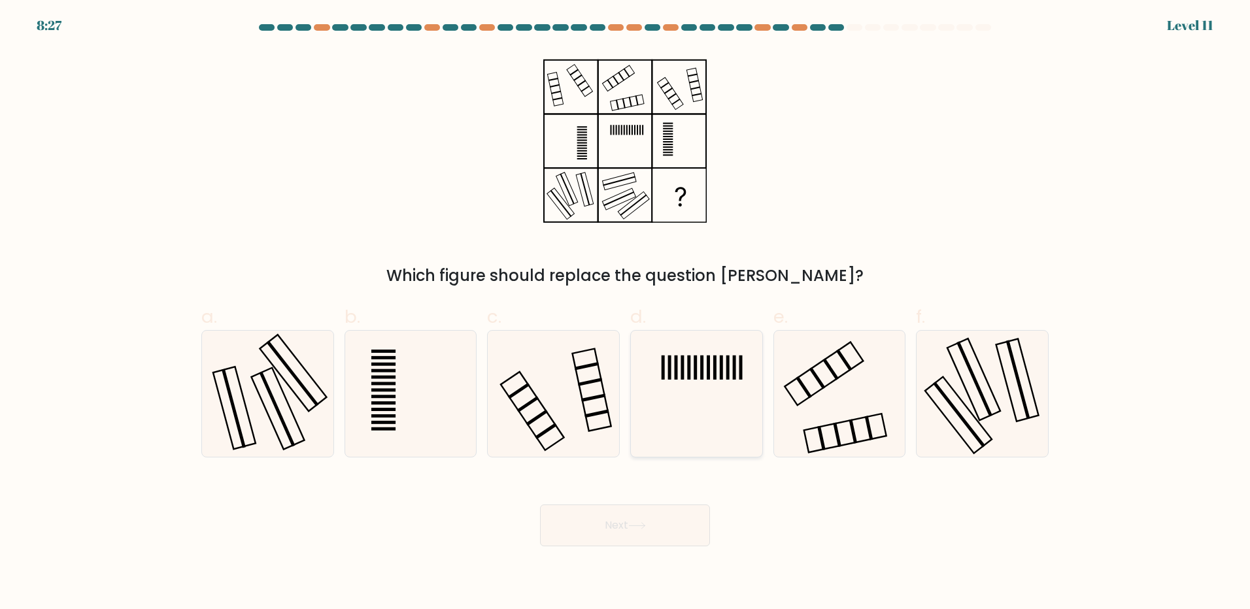
click at [682, 375] on rect at bounding box center [681, 368] width 3 height 24
click at [626, 313] on input "d." at bounding box center [625, 309] width 1 height 8
radio input "true"
click at [652, 539] on button "Next" at bounding box center [625, 526] width 170 height 42
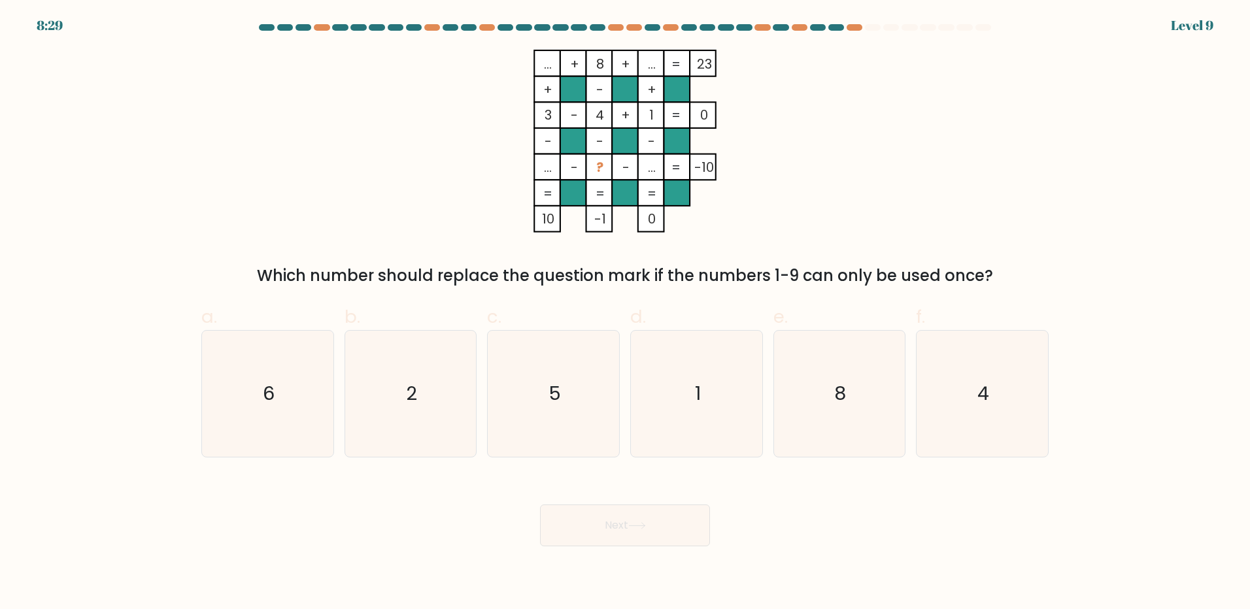
click at [540, 505] on button "Next" at bounding box center [625, 526] width 170 height 42
click at [852, 403] on icon "8" at bounding box center [839, 394] width 126 height 126
click at [626, 313] on input "e. 8" at bounding box center [625, 309] width 1 height 8
radio input "true"
click at [580, 384] on icon "5" at bounding box center [553, 394] width 126 height 126
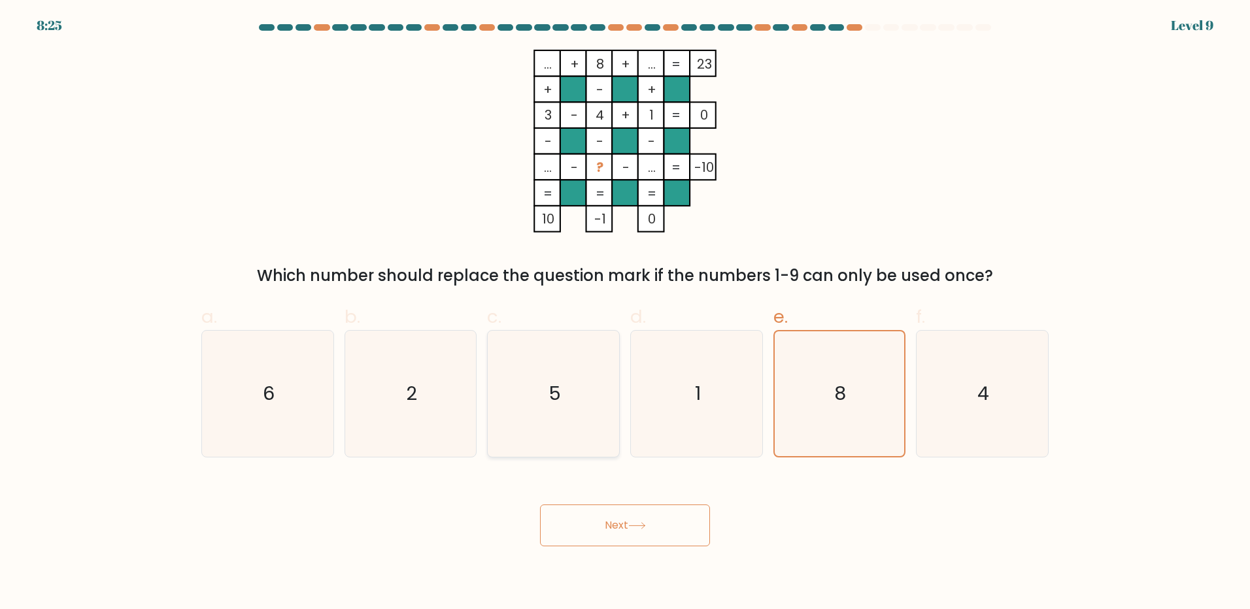
click at [625, 313] on input "c. 5" at bounding box center [625, 309] width 1 height 8
radio input "true"
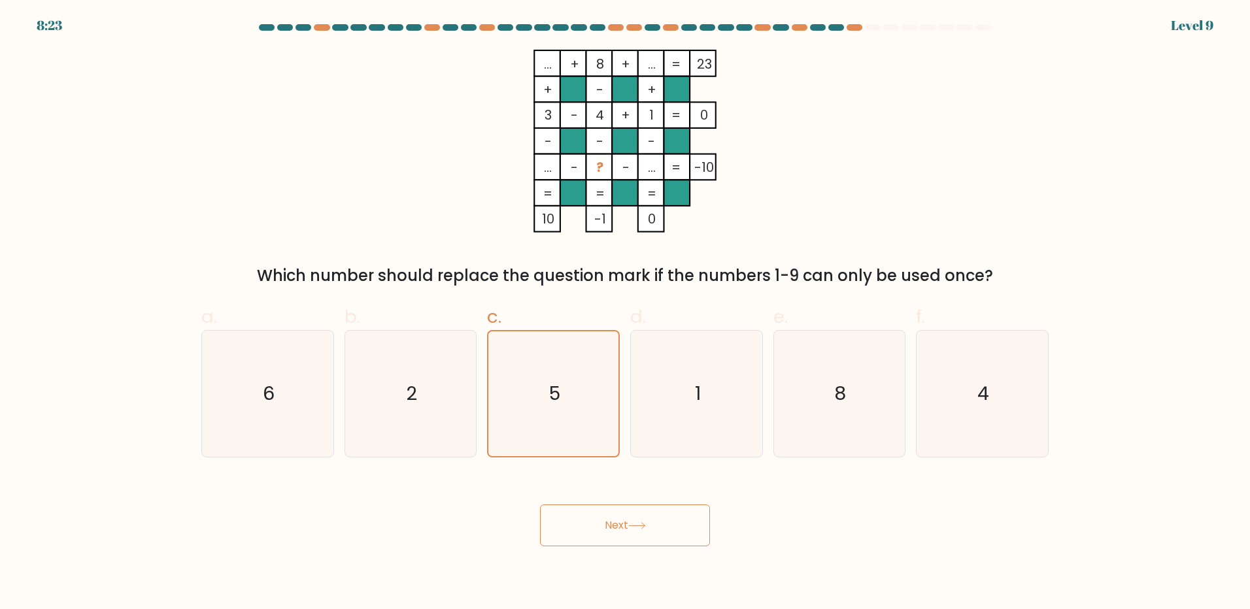
click at [569, 544] on body "8:23 Level 9" at bounding box center [625, 304] width 1250 height 609
click at [607, 527] on button "Next" at bounding box center [625, 526] width 170 height 42
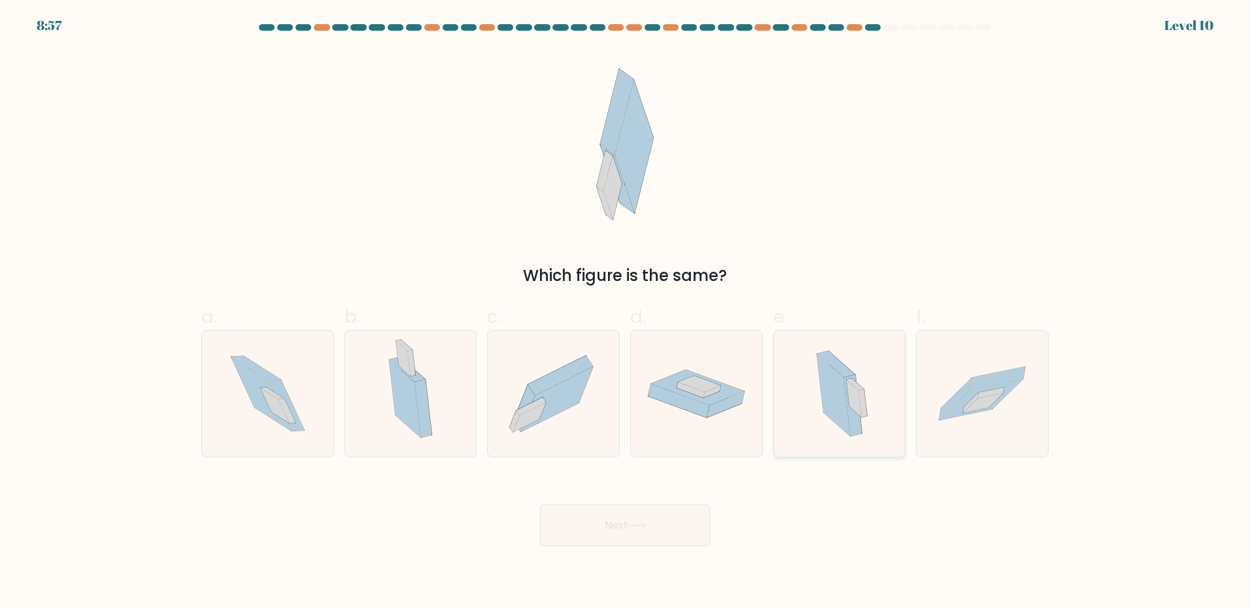
click at [823, 399] on icon at bounding box center [833, 395] width 33 height 82
click at [626, 313] on input "e." at bounding box center [625, 309] width 1 height 8
radio input "true"
click at [697, 515] on button "Next" at bounding box center [625, 526] width 170 height 42
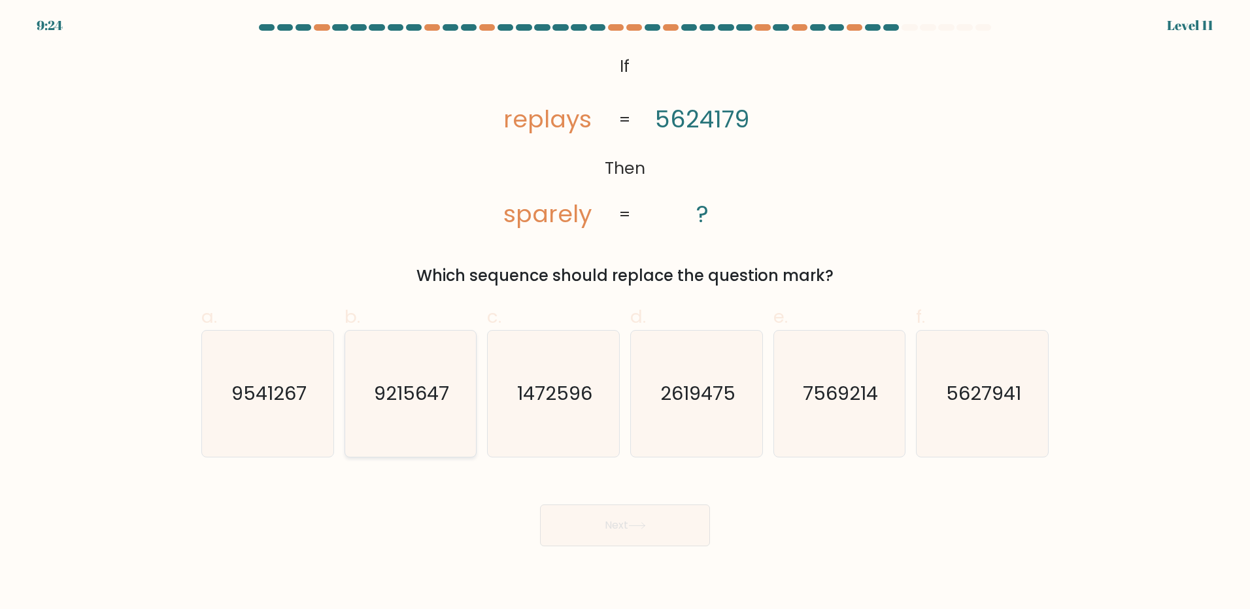
click at [408, 392] on text "9215647" at bounding box center [411, 393] width 75 height 26
click at [625, 313] on input "b. 9215647" at bounding box center [625, 309] width 1 height 8
radio input "true"
click at [586, 510] on button "Next" at bounding box center [625, 526] width 170 height 42
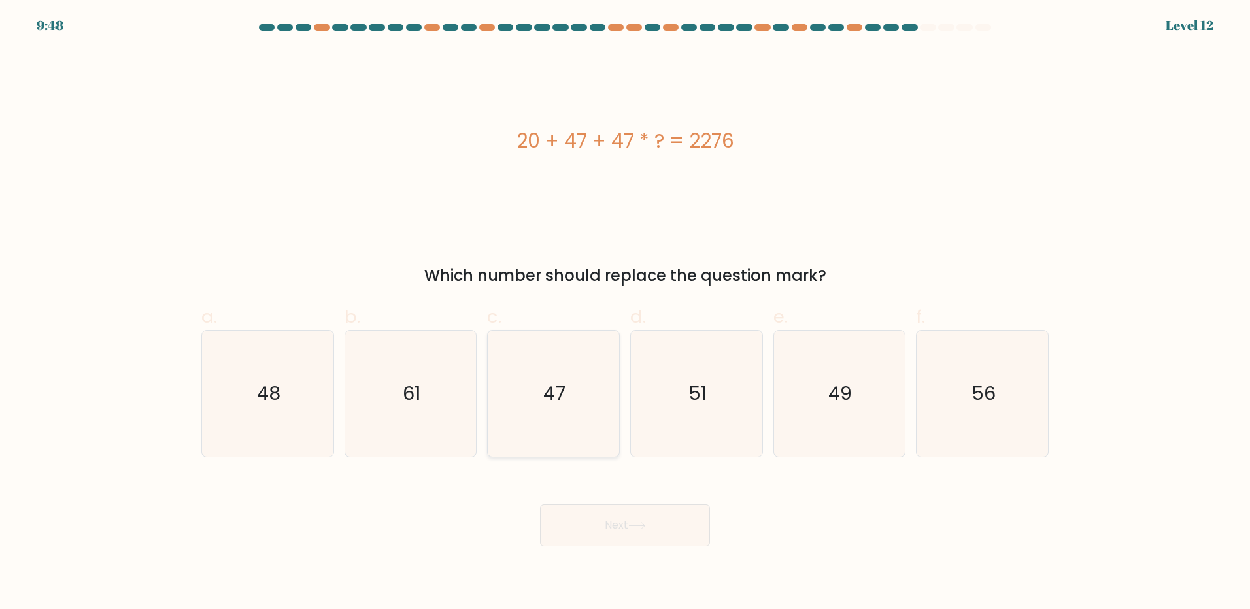
click at [523, 381] on icon "47" at bounding box center [553, 394] width 126 height 126
click at [625, 313] on input "c. 47" at bounding box center [625, 309] width 1 height 8
radio input "true"
click at [635, 522] on button "Next" at bounding box center [625, 526] width 170 height 42
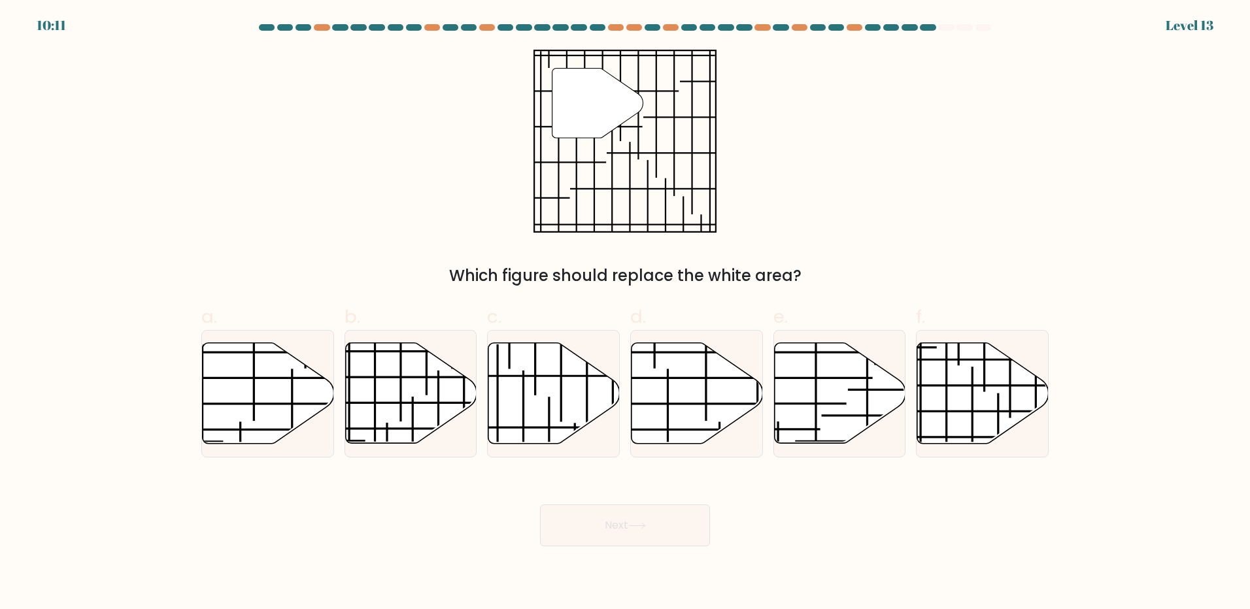
drag, startPoint x: 527, startPoint y: 392, endPoint x: 583, endPoint y: 512, distance: 132.8
click at [527, 392] on icon at bounding box center [553, 393] width 131 height 101
click at [625, 313] on input "c." at bounding box center [625, 309] width 1 height 8
radio input "true"
click at [532, 416] on icon at bounding box center [554, 393] width 130 height 99
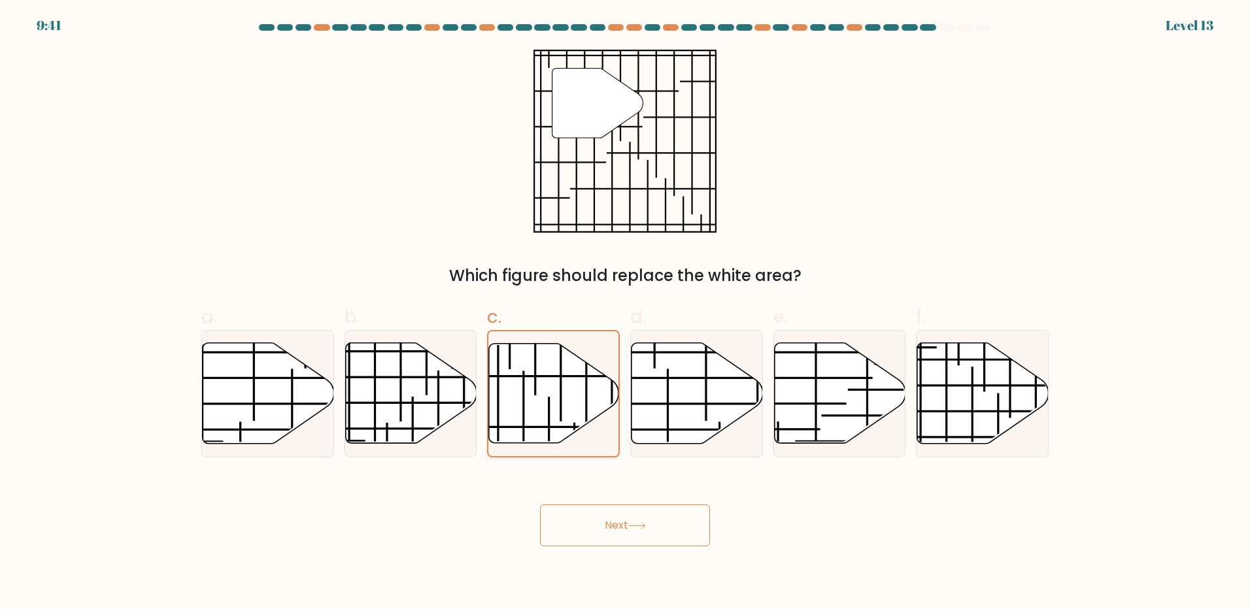
click at [625, 313] on input "c." at bounding box center [625, 309] width 1 height 8
click at [612, 516] on button "Next" at bounding box center [625, 526] width 170 height 42
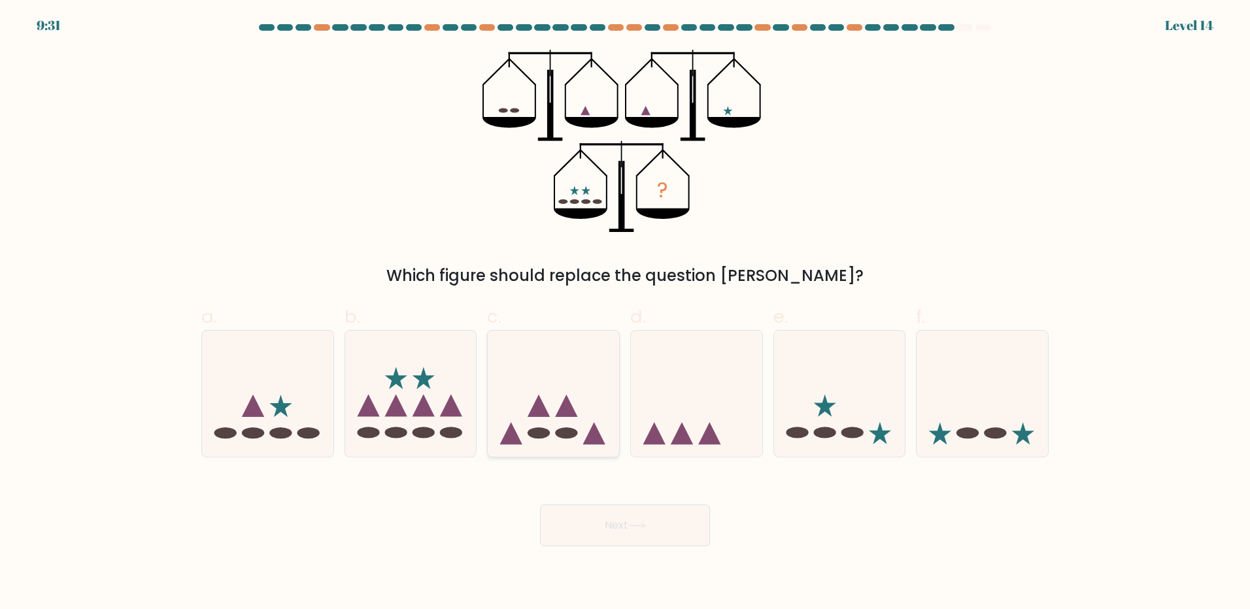
click at [585, 408] on icon at bounding box center [553, 393] width 131 height 109
click at [625, 313] on input "c." at bounding box center [625, 309] width 1 height 8
radio input "true"
click at [276, 416] on icon at bounding box center [267, 393] width 131 height 109
click at [625, 313] on input "a." at bounding box center [625, 309] width 1 height 8
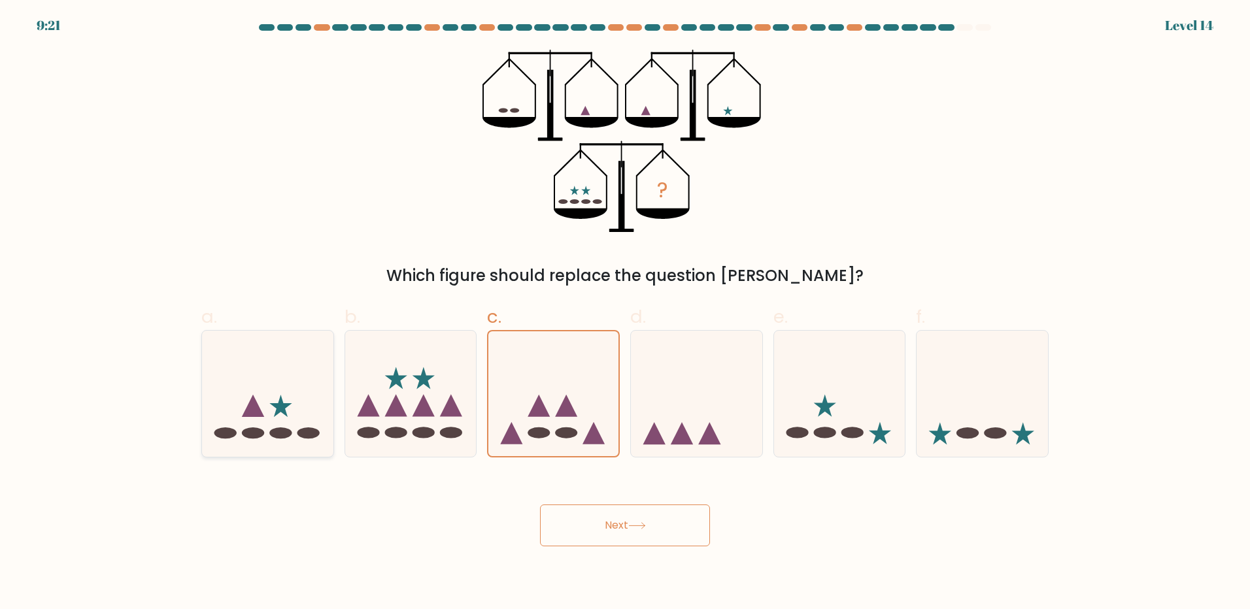
radio input "true"
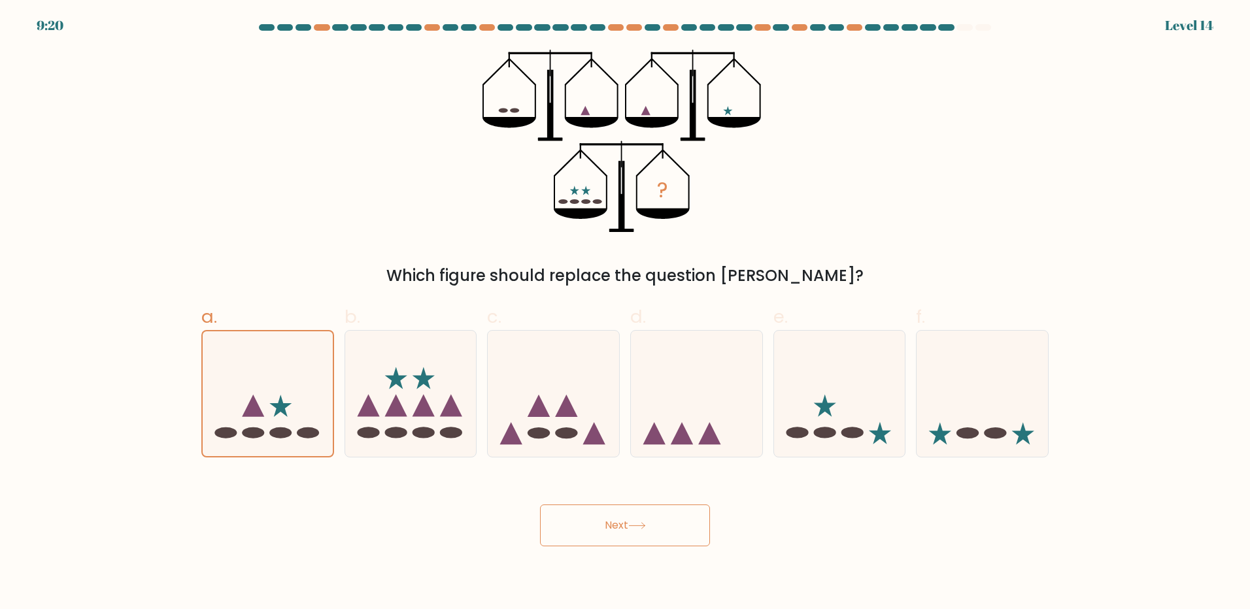
click at [632, 522] on icon at bounding box center [637, 525] width 18 height 7
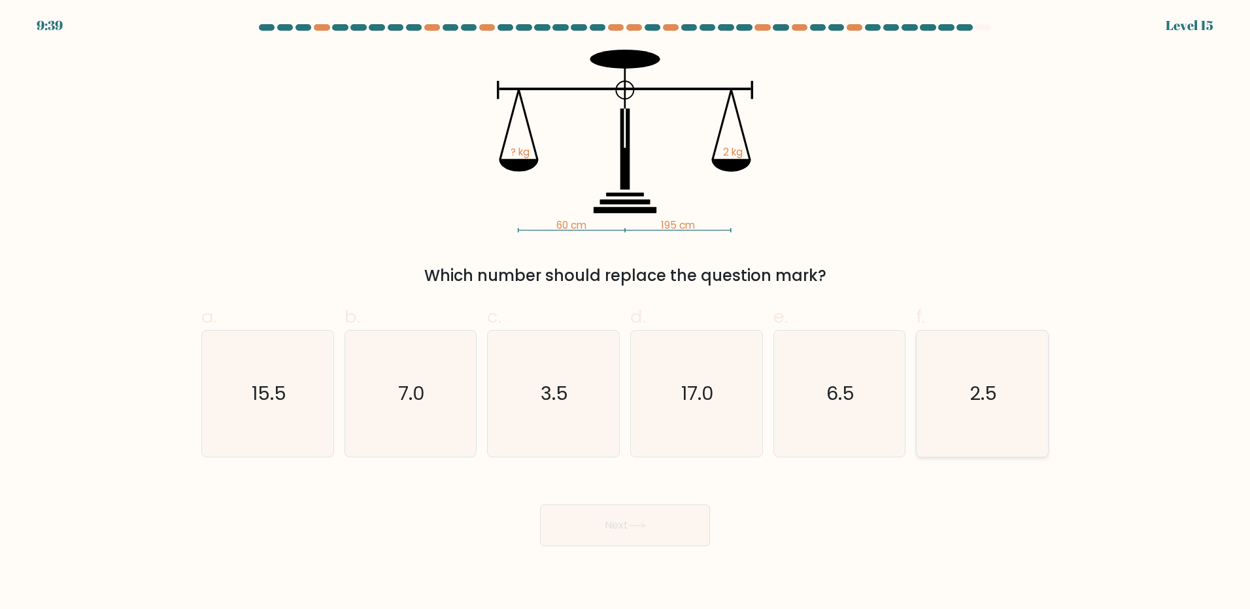
click at [1009, 368] on icon "2.5" at bounding box center [982, 394] width 126 height 126
click at [626, 313] on input "f. 2.5" at bounding box center [625, 309] width 1 height 8
radio input "true"
click at [686, 387] on text "17.0" at bounding box center [697, 393] width 33 height 26
click at [626, 313] on input "d. 17.0" at bounding box center [625, 309] width 1 height 8
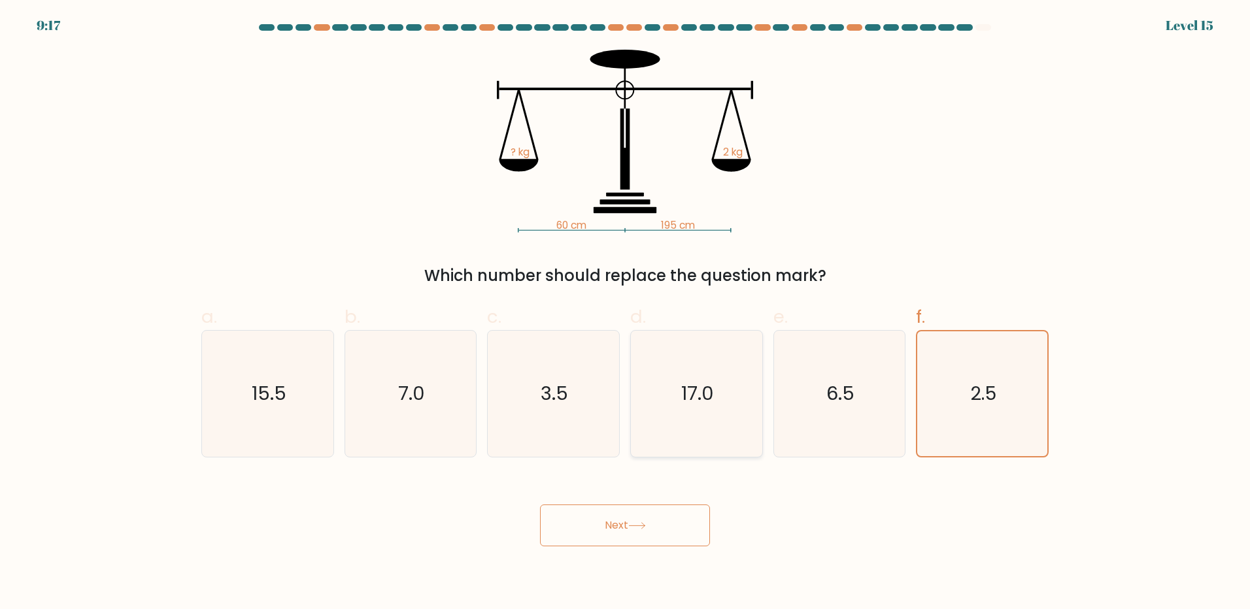
radio input "true"
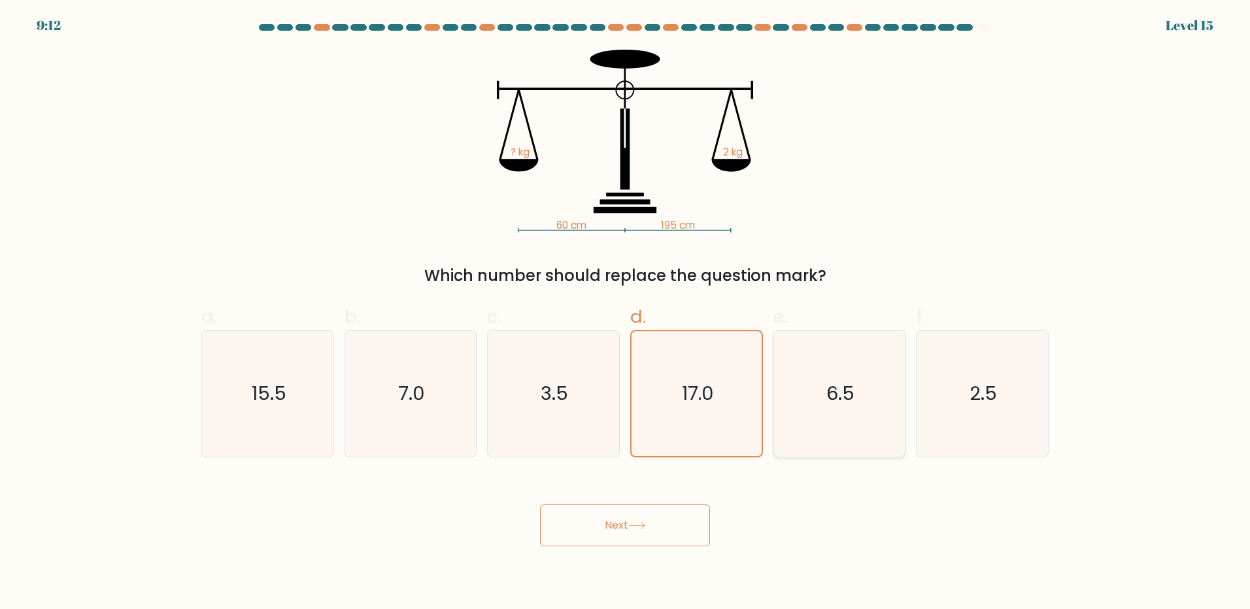
click at [814, 409] on icon "6.5" at bounding box center [839, 394] width 126 height 126
click at [626, 313] on input "e. 6.5" at bounding box center [625, 309] width 1 height 8
radio input "true"
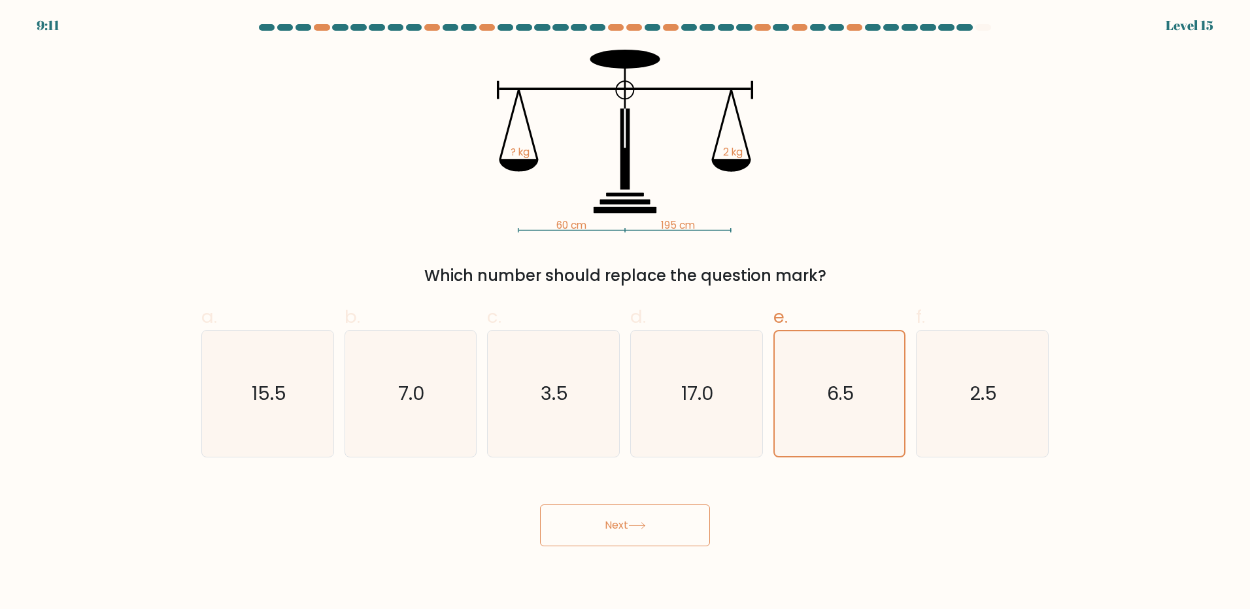
click at [643, 512] on button "Next" at bounding box center [625, 526] width 170 height 42
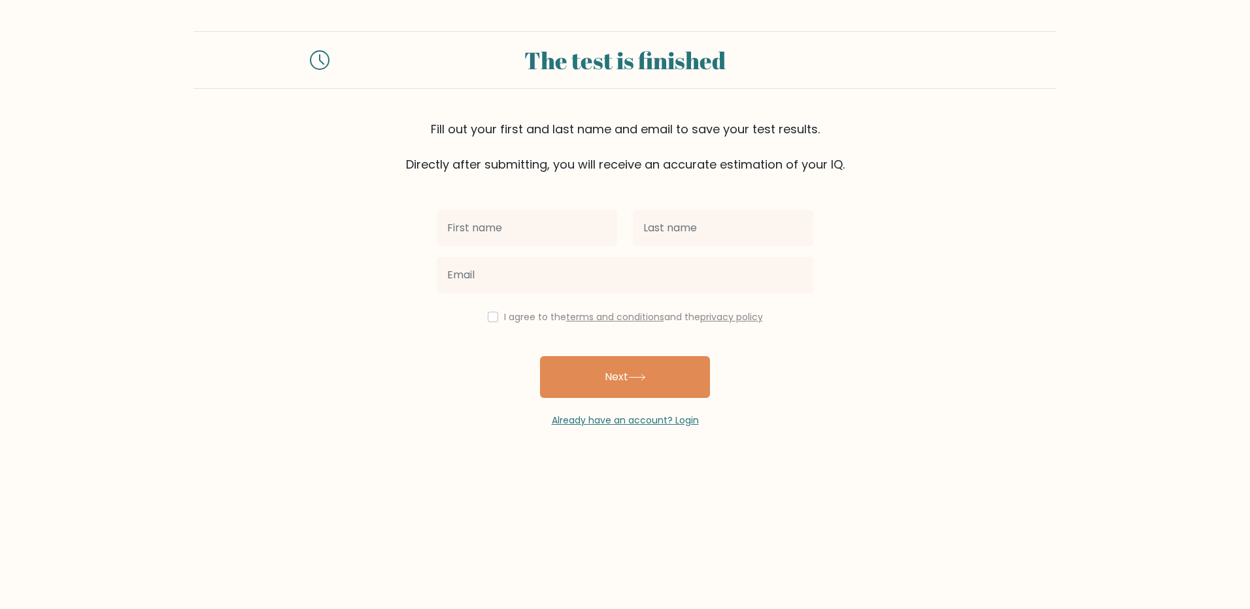
click at [574, 229] on input "text" at bounding box center [527, 228] width 180 height 37
type input "hdwuhd"
click at [715, 231] on input "text" at bounding box center [723, 228] width 180 height 37
type input "iuhwuwhi"
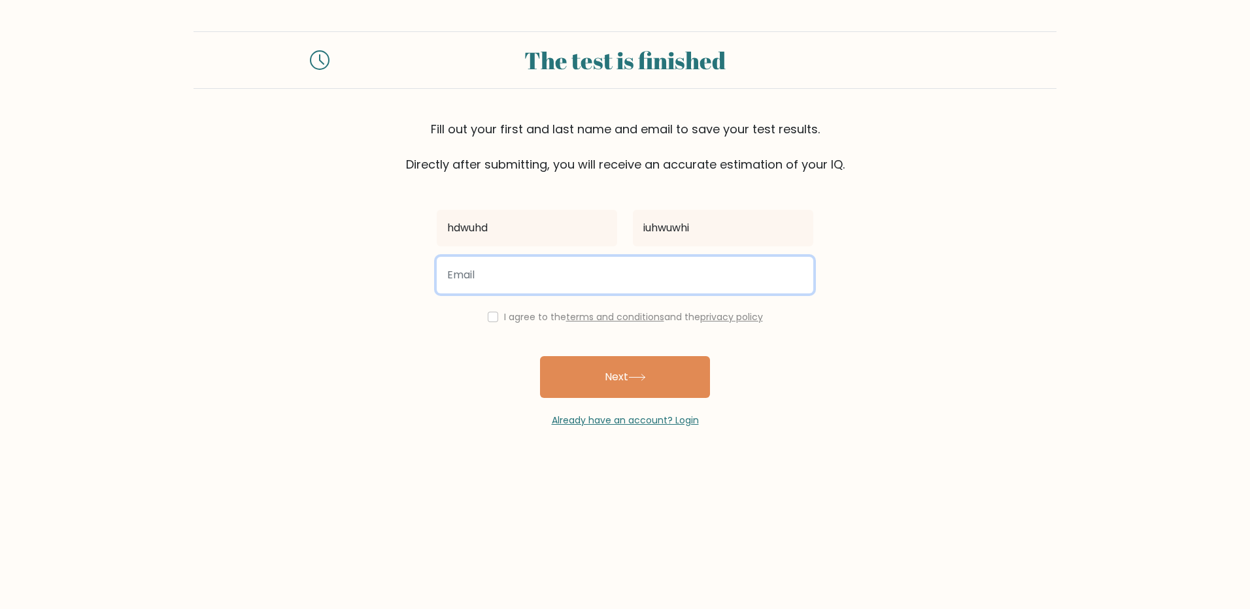
click at [737, 264] on input "email" at bounding box center [625, 275] width 376 height 37
type input "seyedw163@gmail.com"
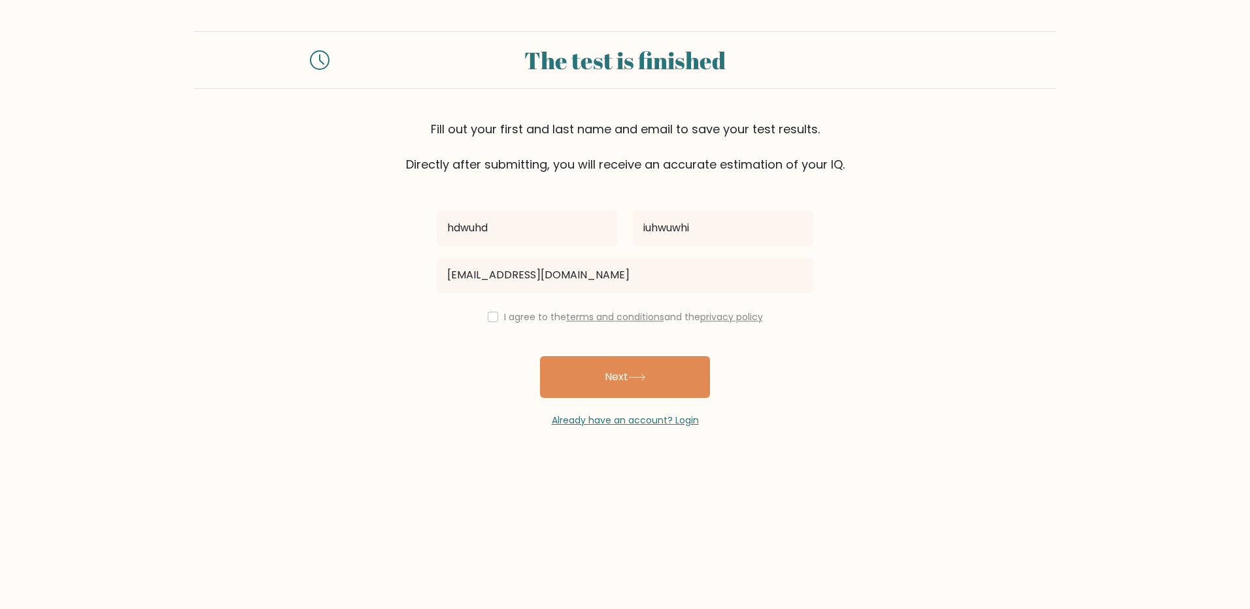
click at [476, 321] on div "I agree to the terms and conditions and the privacy policy" at bounding box center [625, 317] width 392 height 16
drag, startPoint x: 488, startPoint y: 316, endPoint x: 497, endPoint y: 322, distance: 11.4
click at [488, 316] on input "checkbox" at bounding box center [493, 317] width 10 height 10
checkbox input "true"
click at [618, 371] on button "Next" at bounding box center [625, 377] width 170 height 42
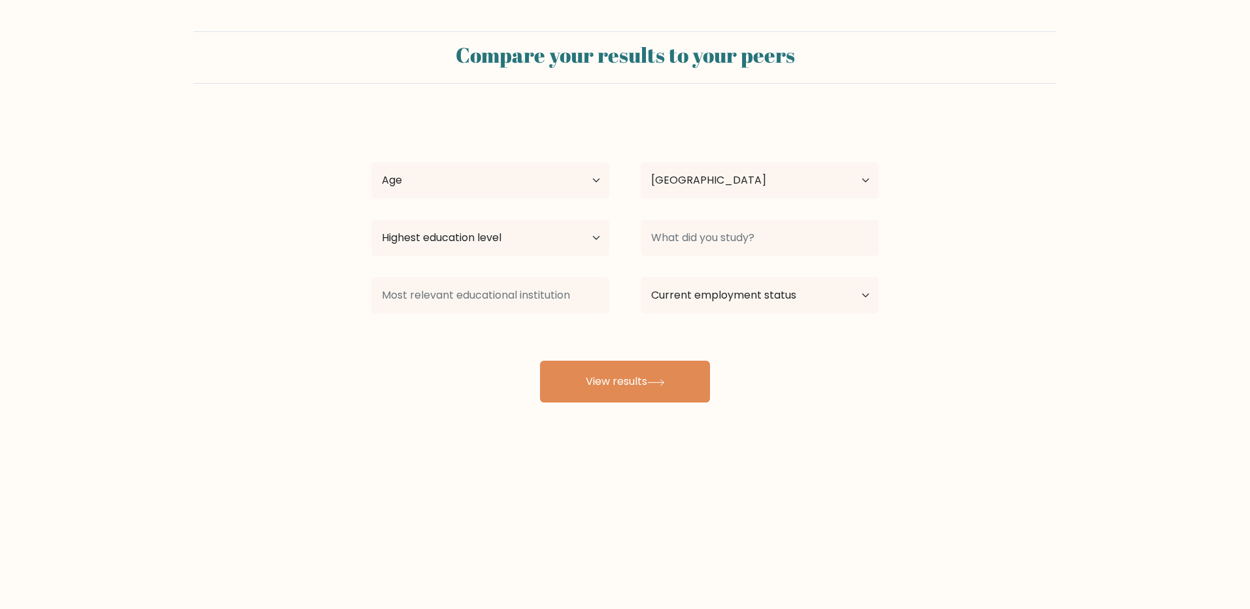
select select "SE"
click at [558, 174] on select "Age Under 18 years old 18-24 years old 25-34 years old 35-44 years old 45-54 ye…" at bounding box center [490, 180] width 238 height 37
select select "min_18"
click at [371, 162] on select "Age Under 18 years old 18-24 years old 25-34 years old 35-44 years old 45-54 ye…" at bounding box center [490, 180] width 238 height 37
click at [470, 229] on select "Highest education level No schooling Primary Lower Secondary Upper Secondary Oc…" at bounding box center [490, 238] width 238 height 37
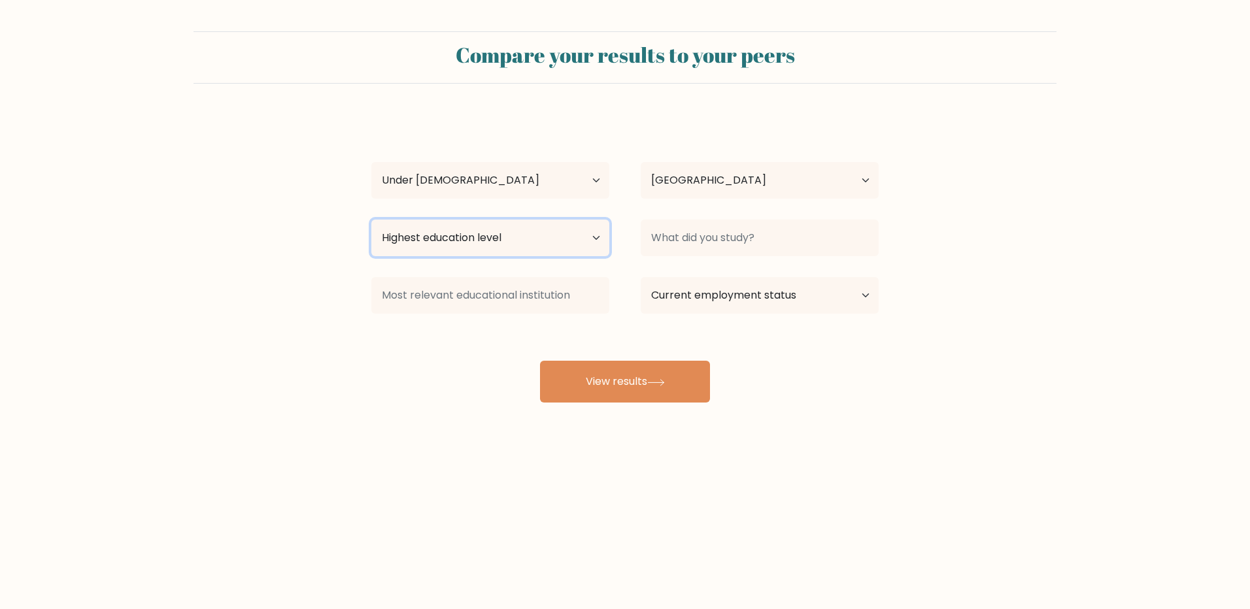
click at [510, 237] on select "Highest education level No schooling Primary Lower Secondary Upper Secondary Oc…" at bounding box center [490, 238] width 238 height 37
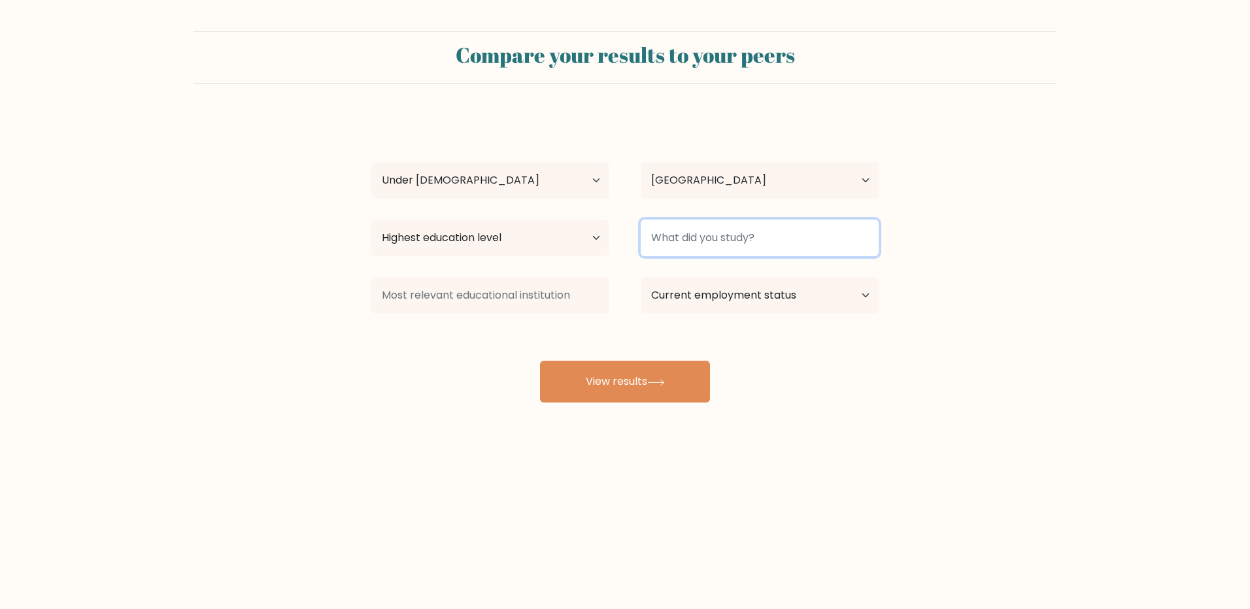
click at [742, 241] on input at bounding box center [760, 238] width 238 height 37
click at [740, 234] on input at bounding box center [760, 238] width 238 height 37
click at [925, 241] on form "Compare your results to your peers hdwuhd iuhwuwhi Age Under 18 years old 18-24…" at bounding box center [625, 216] width 1250 height 371
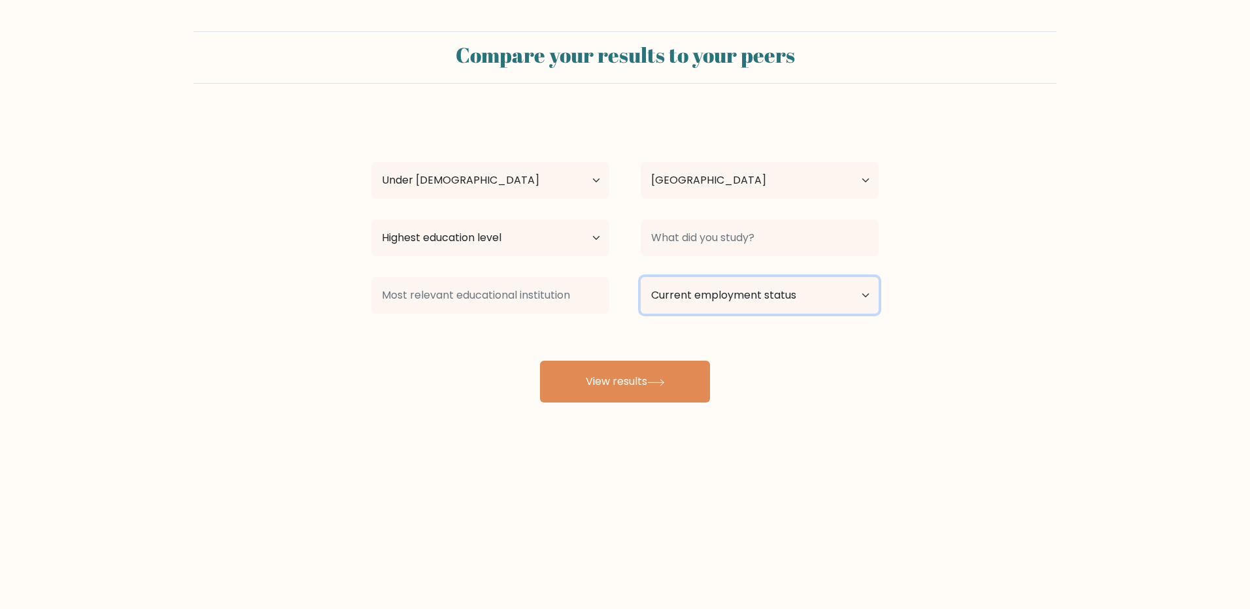
click at [802, 301] on select "Current employment status Employed Student Retired Other / prefer not to answer" at bounding box center [760, 295] width 238 height 37
select select "student"
click at [641, 277] on select "Current employment status Employed Student Retired Other / prefer not to answer" at bounding box center [760, 295] width 238 height 37
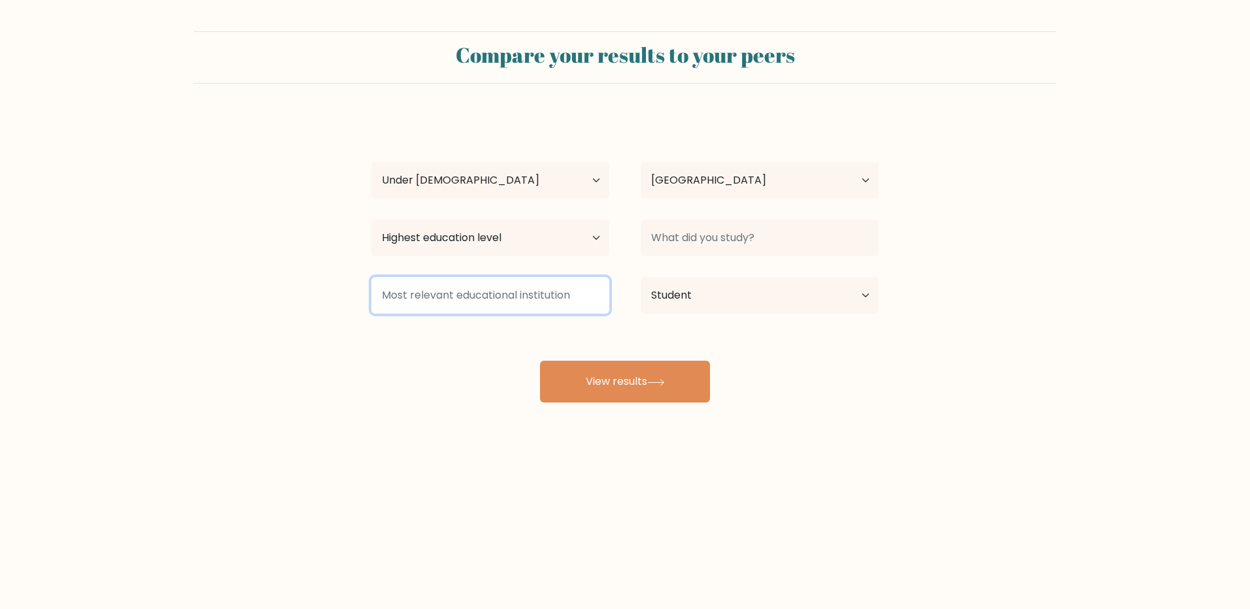
click at [524, 286] on input at bounding box center [490, 295] width 238 height 37
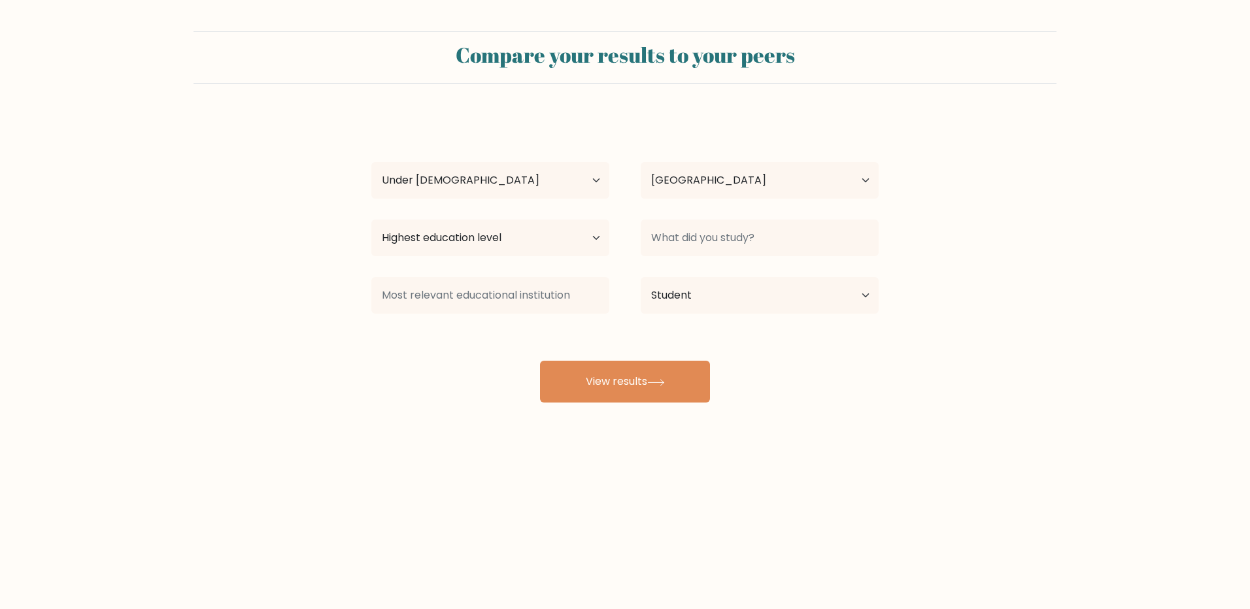
click at [467, 324] on div "hdwuhd iuhwuwhi Age Under 18 years old 18-24 years old 25-34 years old 35-44 ye…" at bounding box center [624, 259] width 523 height 288
click at [599, 362] on button "View results" at bounding box center [625, 382] width 170 height 42
click at [550, 233] on select "Highest education level No schooling Primary Lower Secondary Upper Secondary Oc…" at bounding box center [490, 238] width 238 height 37
select select "upper_secondary"
click at [371, 220] on select "Highest education level No schooling Primary Lower Secondary Upper Secondary Oc…" at bounding box center [490, 238] width 238 height 37
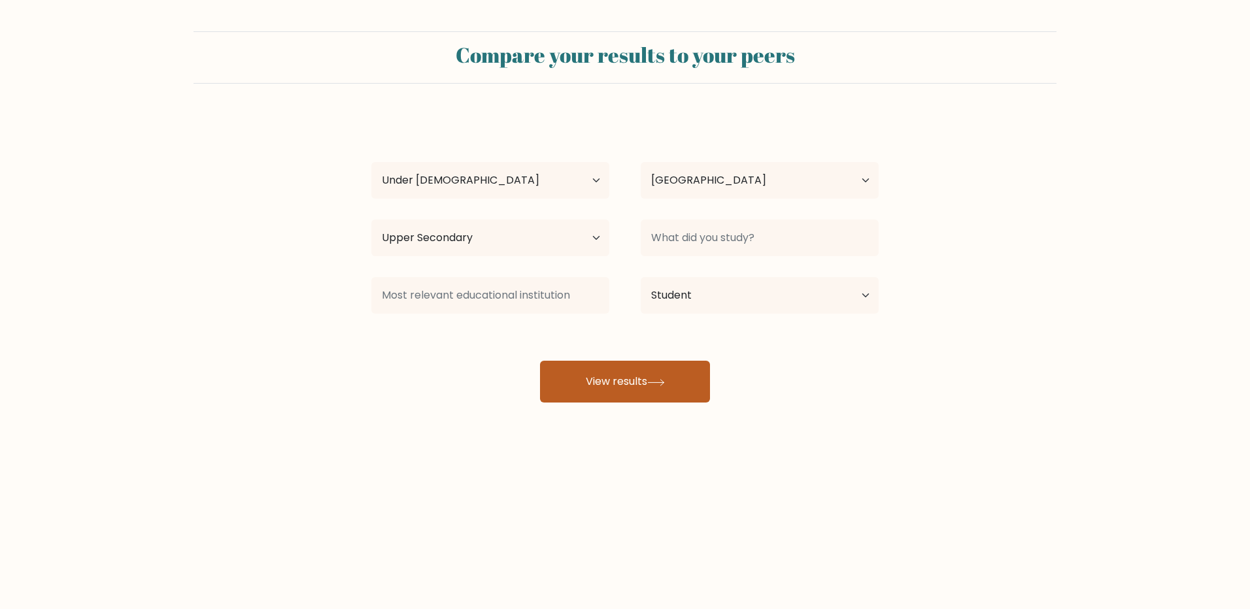
click at [626, 368] on button "View results" at bounding box center [625, 382] width 170 height 42
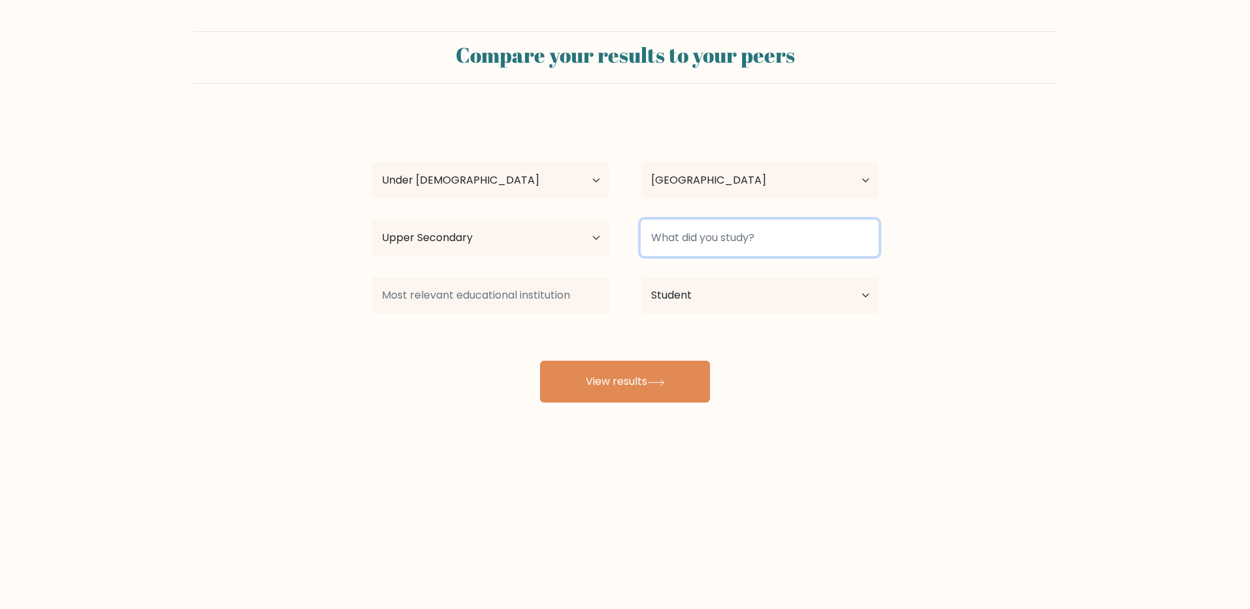
click at [735, 240] on input at bounding box center [760, 238] width 238 height 37
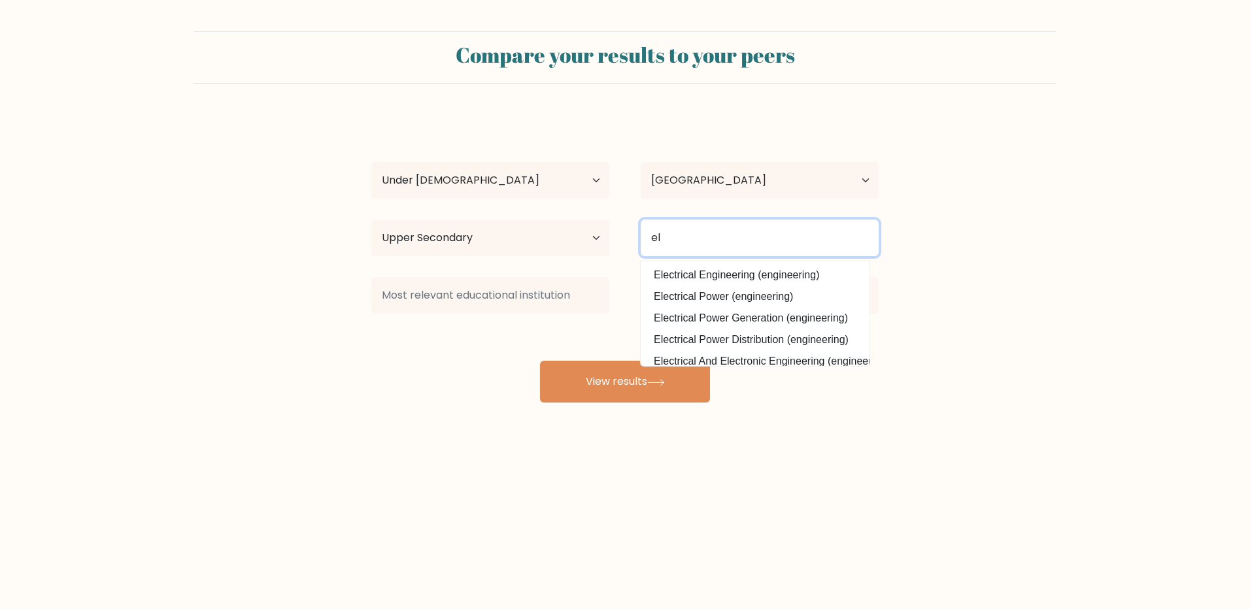
type input "e"
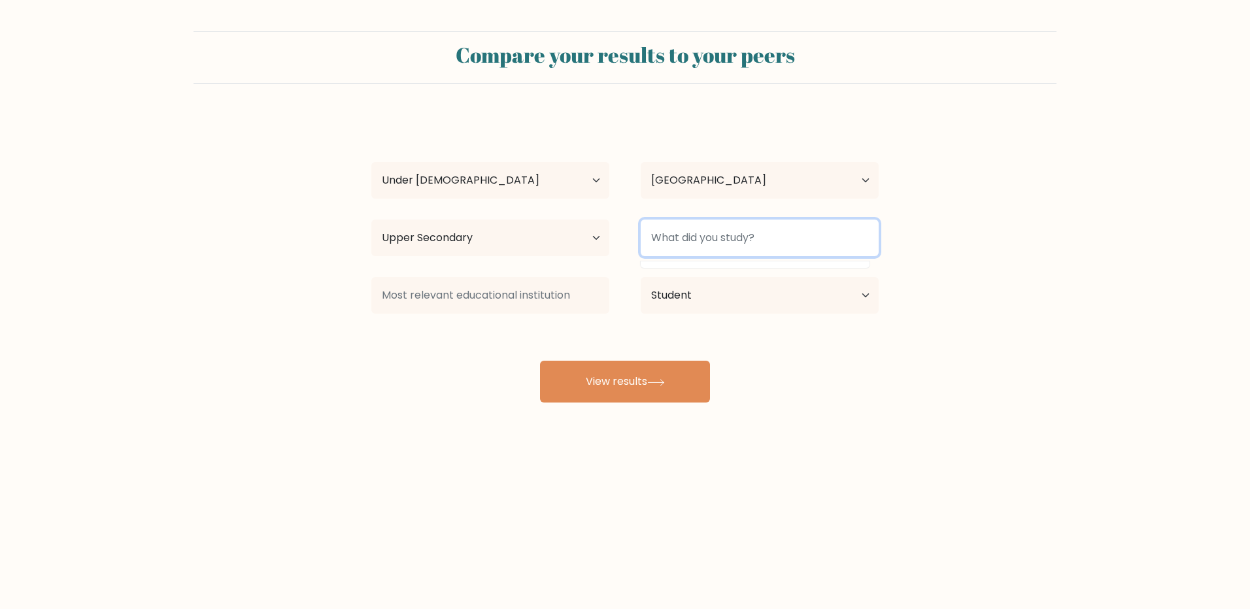
type input "p"
type input "f"
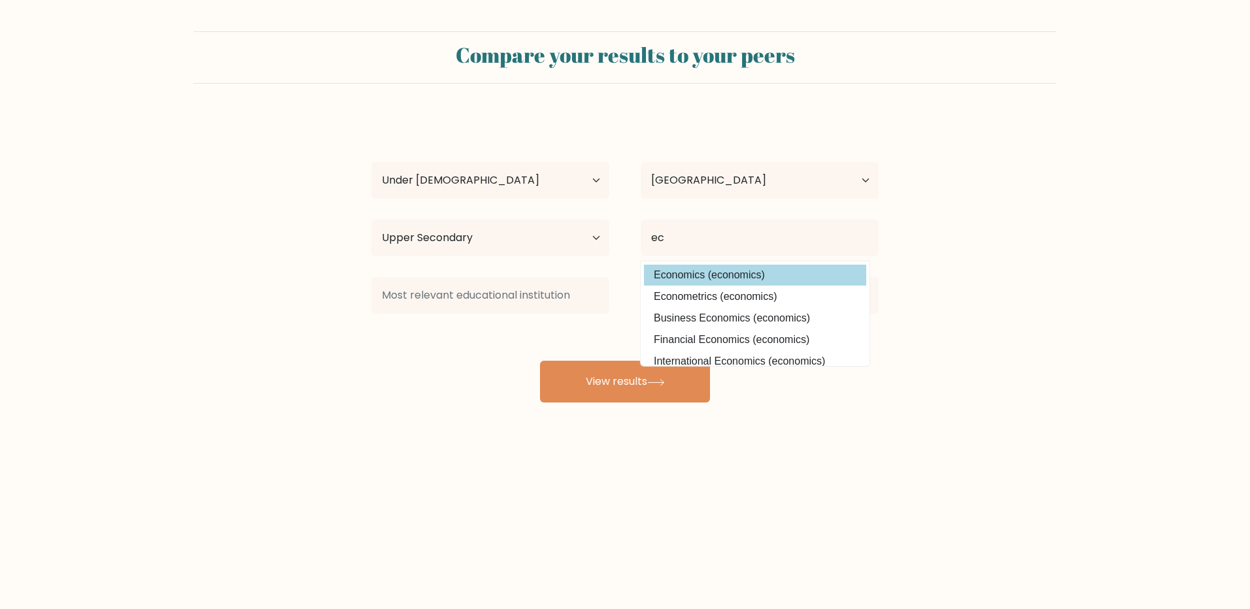
click at [754, 272] on option "Economics (economics)" at bounding box center [755, 275] width 222 height 21
type input "Economics"
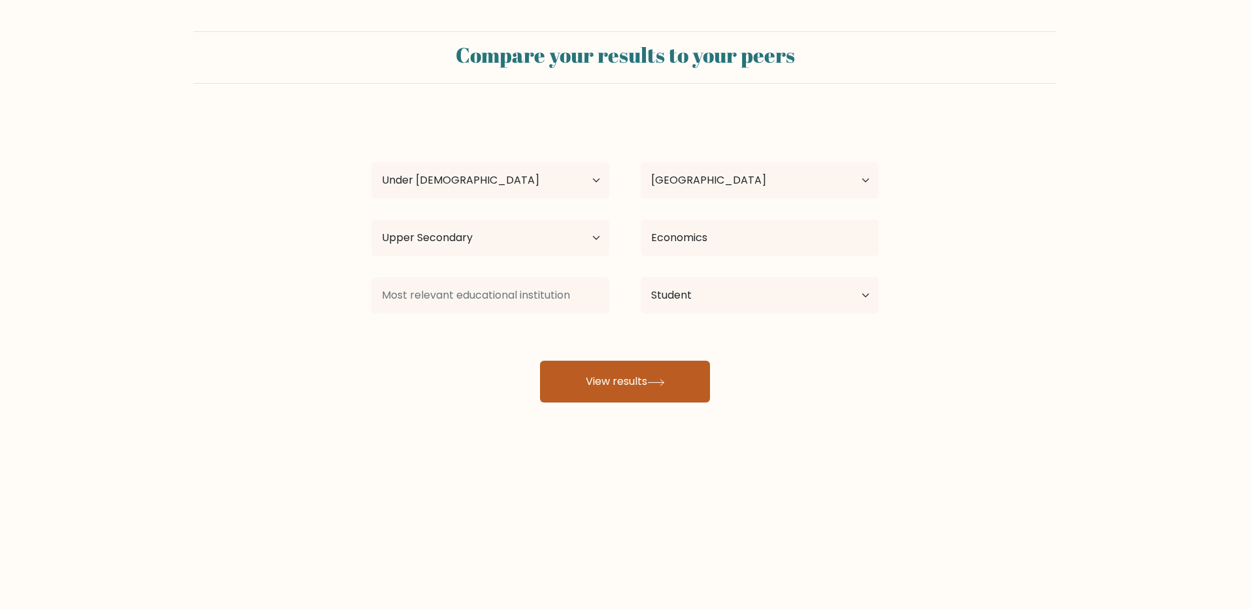
click at [683, 390] on button "View results" at bounding box center [625, 382] width 170 height 42
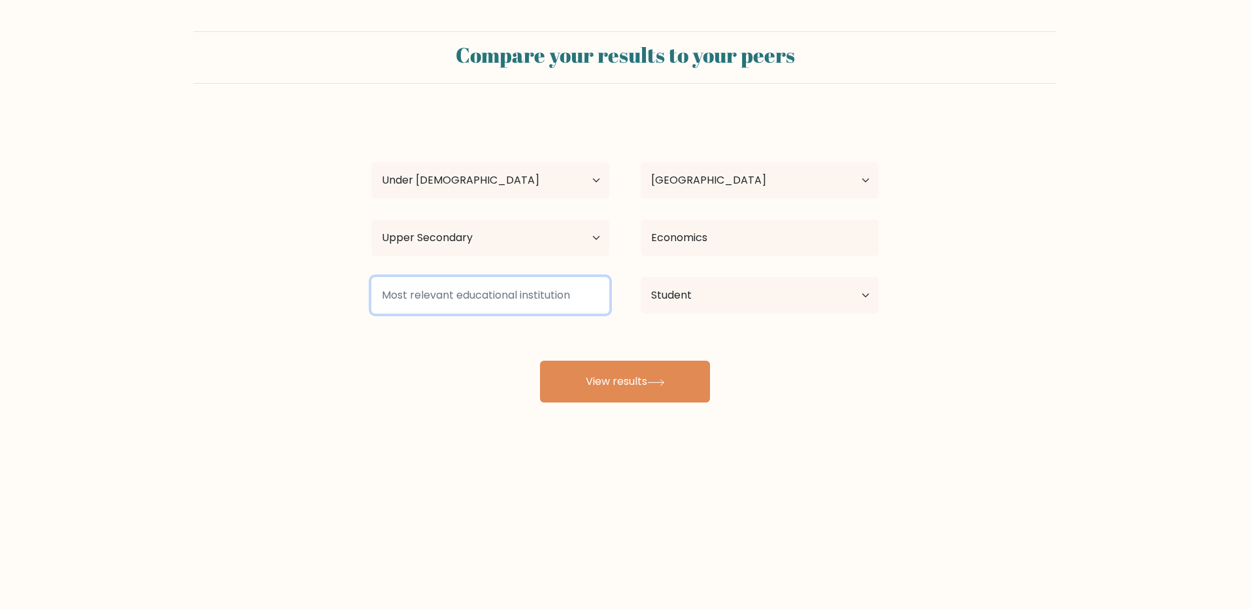
click at [517, 292] on input at bounding box center [490, 295] width 238 height 37
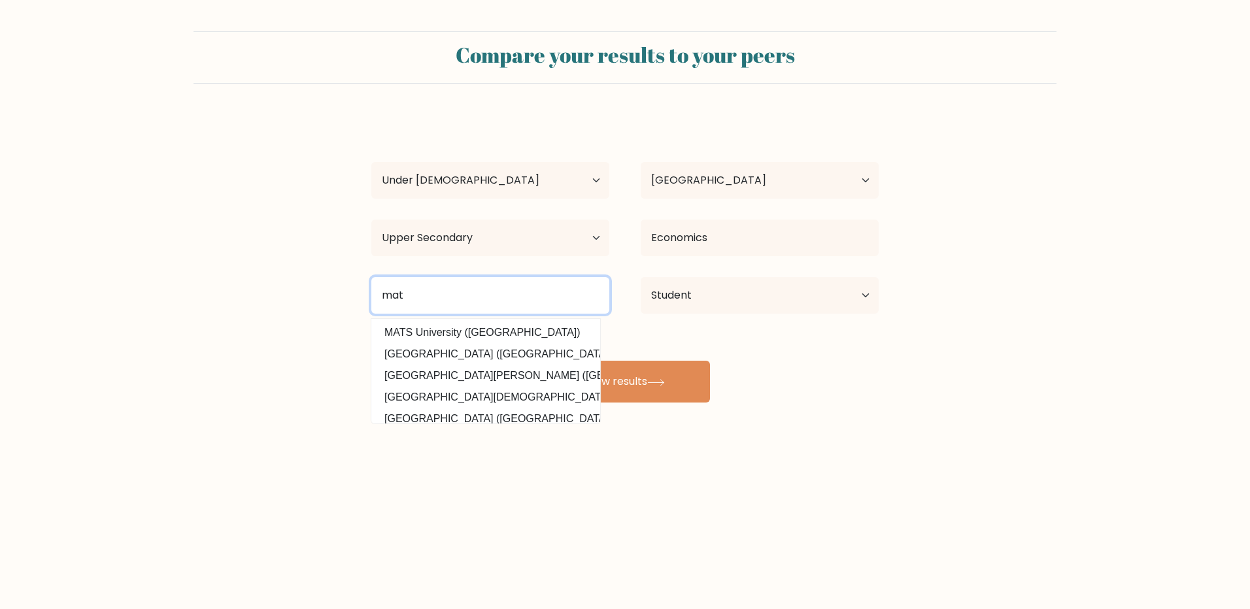
drag, startPoint x: 448, startPoint y: 281, endPoint x: 348, endPoint y: 282, distance: 100.0
click at [348, 282] on form "Compare your results to your peers hdwuhd iuhwuwhi Age Under 18 years old 18-24…" at bounding box center [625, 216] width 1250 height 371
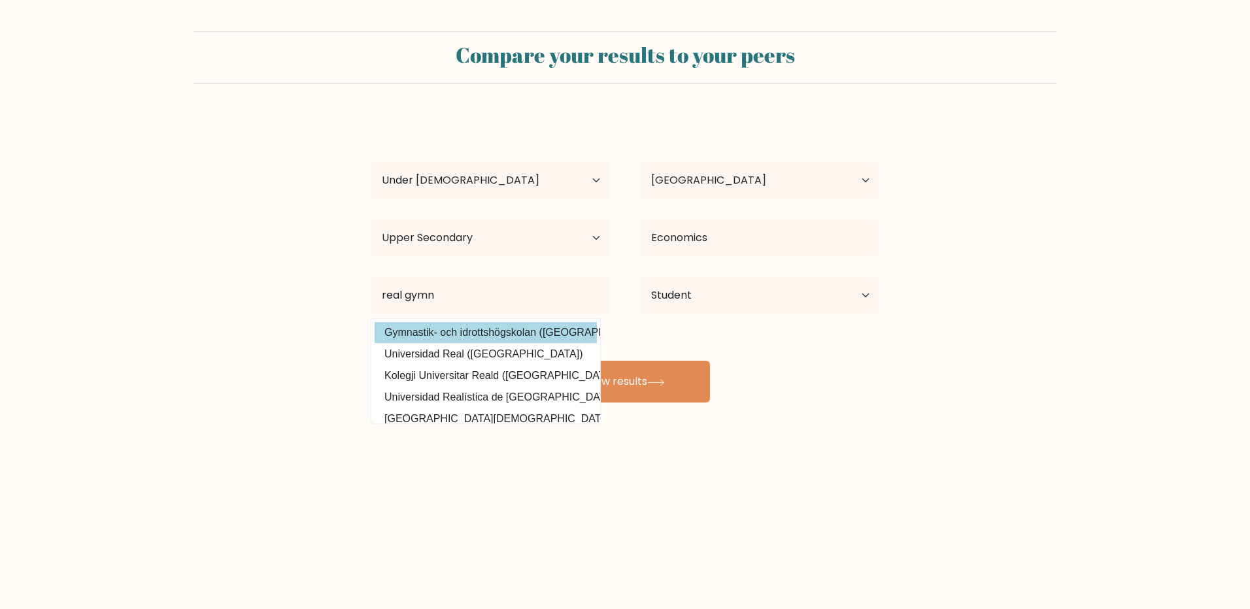
click at [448, 341] on option "Gymnastik- och idrottshögskolan (Sweden)" at bounding box center [486, 332] width 222 height 21
type input "Gymnastik- och idrottshögskolan"
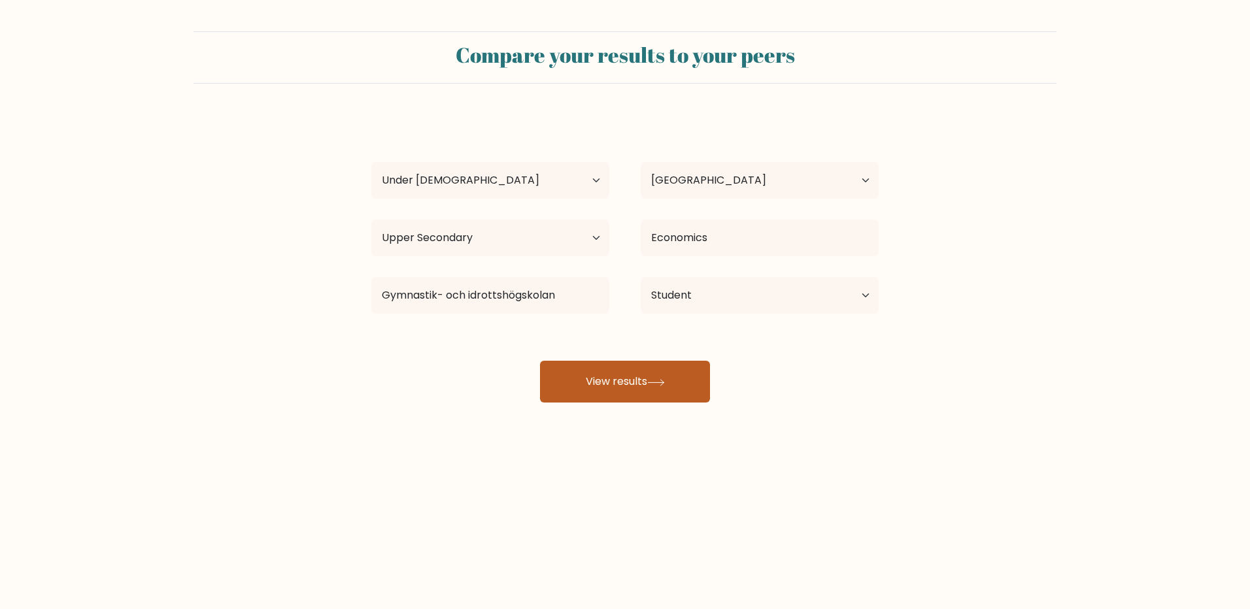
click at [636, 369] on button "View results" at bounding box center [625, 382] width 170 height 42
